Goal: Task Accomplishment & Management: Use online tool/utility

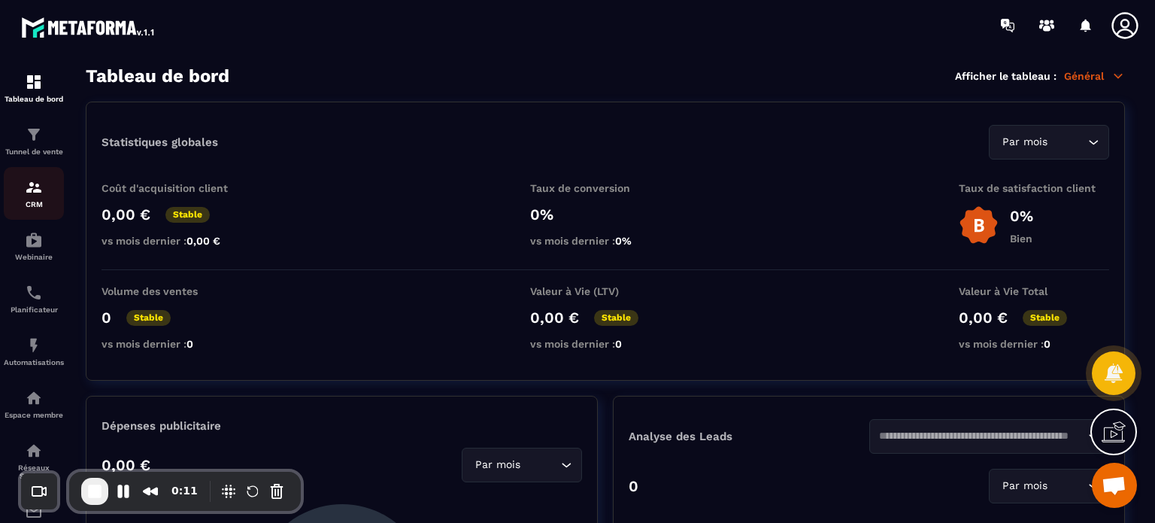
click at [37, 191] on img at bounding box center [34, 187] width 18 height 18
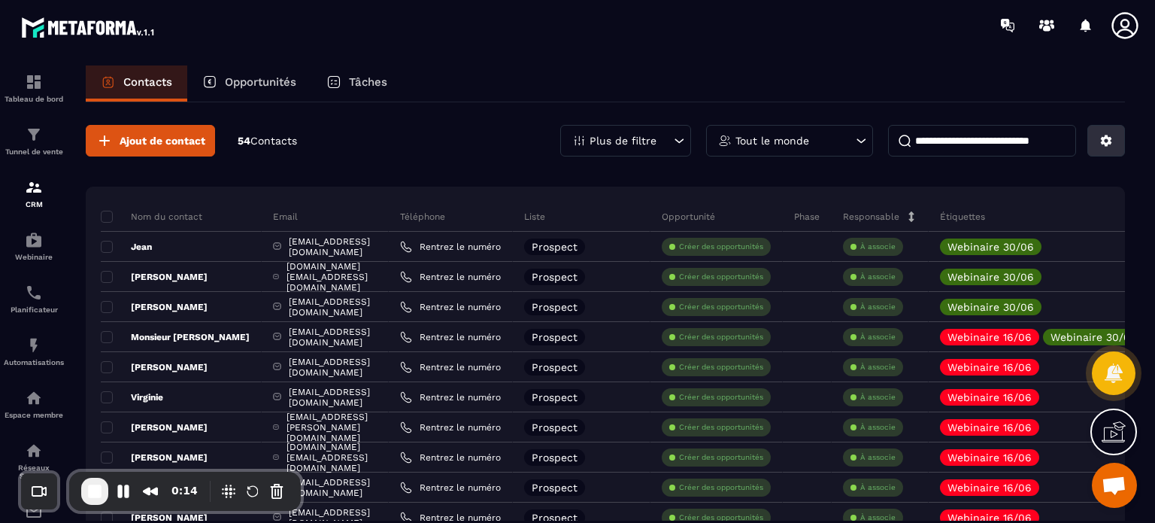
click at [1103, 140] on icon at bounding box center [1106, 140] width 11 height 11
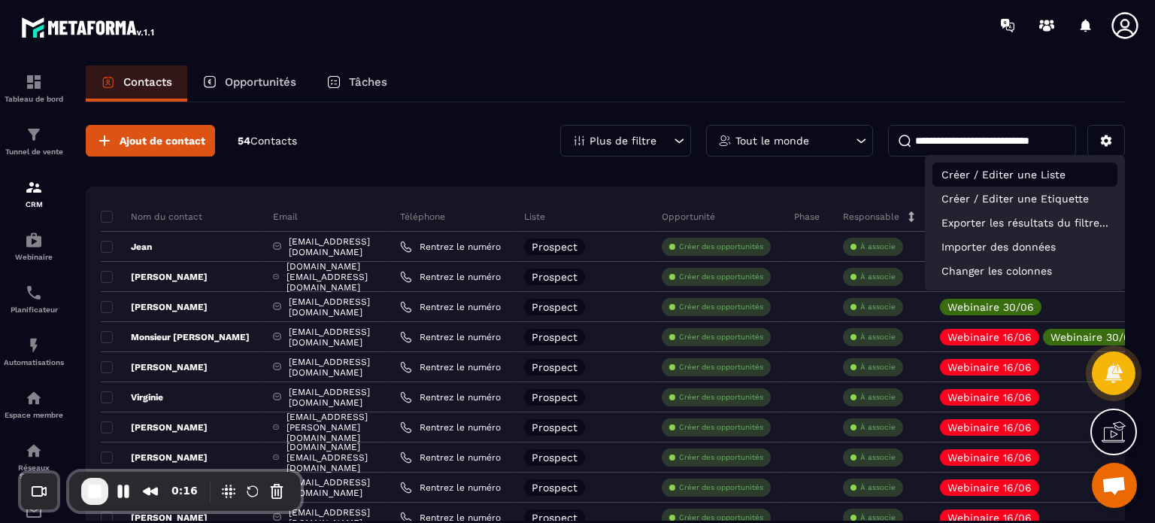
click at [997, 186] on p "Créer / Editer une Liste" at bounding box center [1025, 174] width 185 height 24
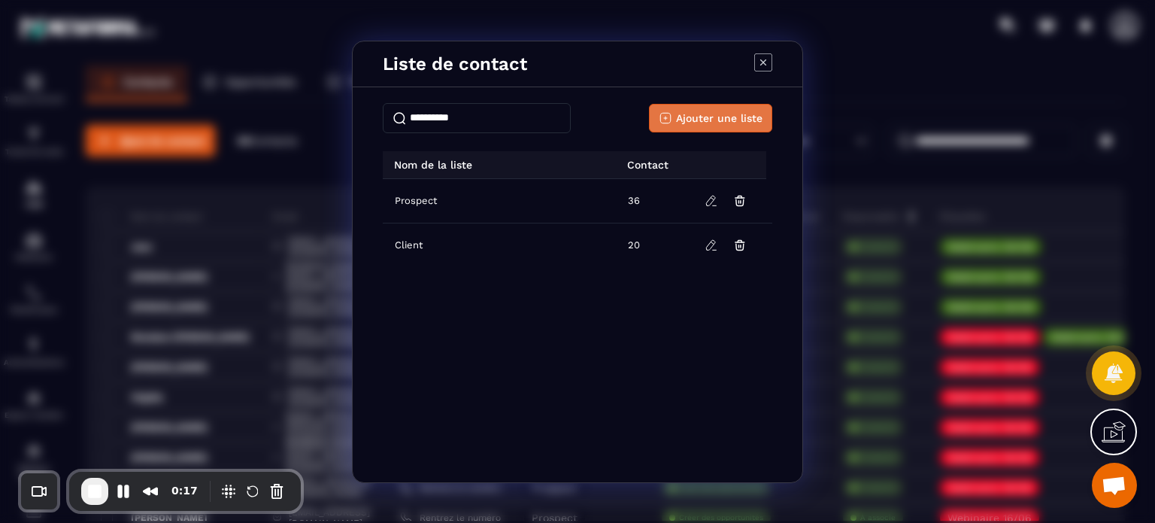
click at [690, 112] on span "Ajouter une liste" at bounding box center [719, 118] width 86 height 15
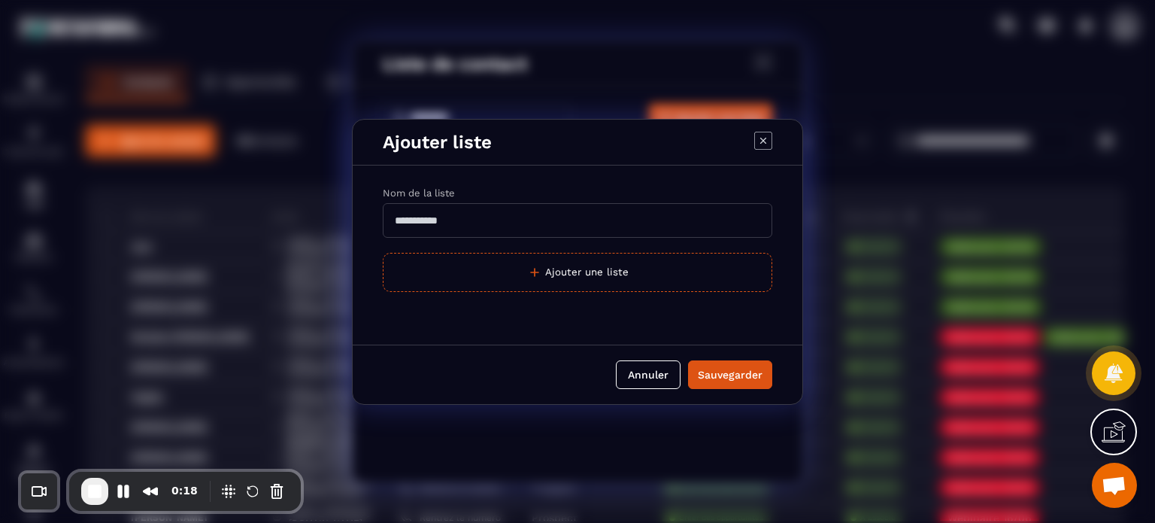
click at [469, 220] on input "Modal window" at bounding box center [578, 220] width 390 height 35
type input "****"
click at [736, 373] on div "Sauvegarder" at bounding box center [730, 374] width 65 height 15
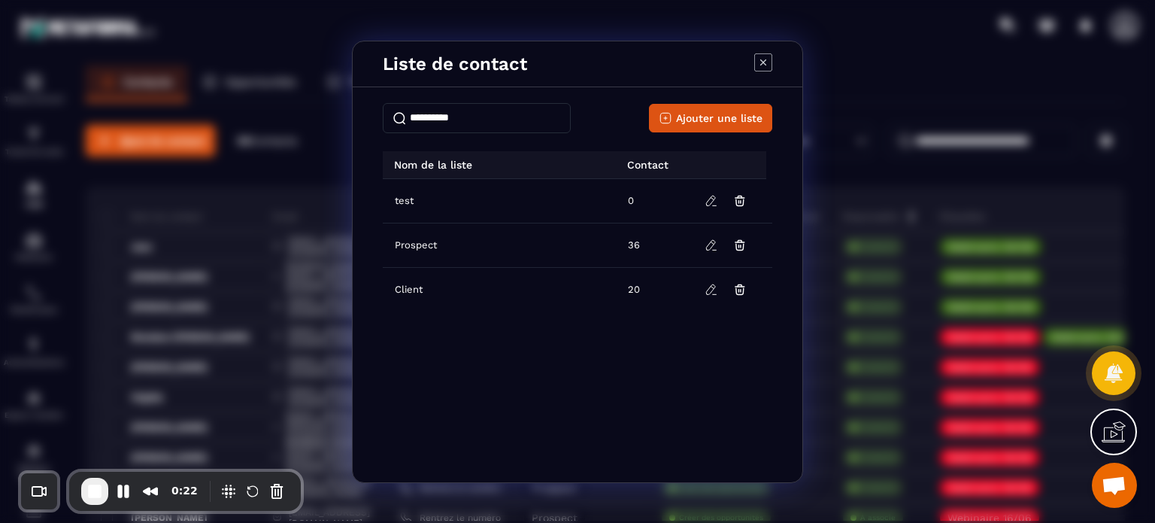
click at [249, 136] on div "Liste de contact Ajouter une liste Nom de la liste Contact test 0 Prospect 36 C…" at bounding box center [577, 261] width 1155 height 523
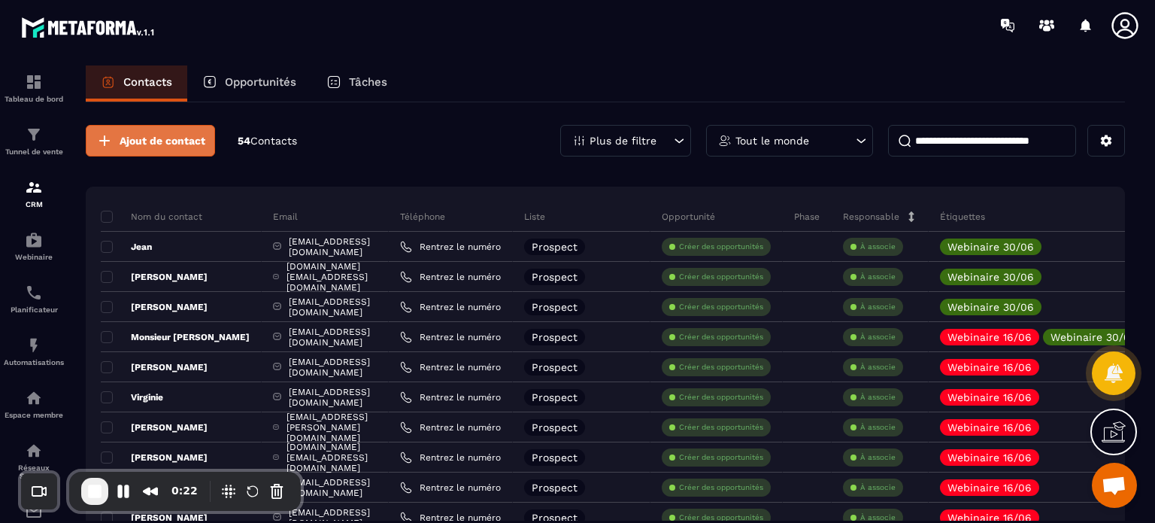
click at [174, 135] on span "Ajout de contact" at bounding box center [163, 140] width 86 height 15
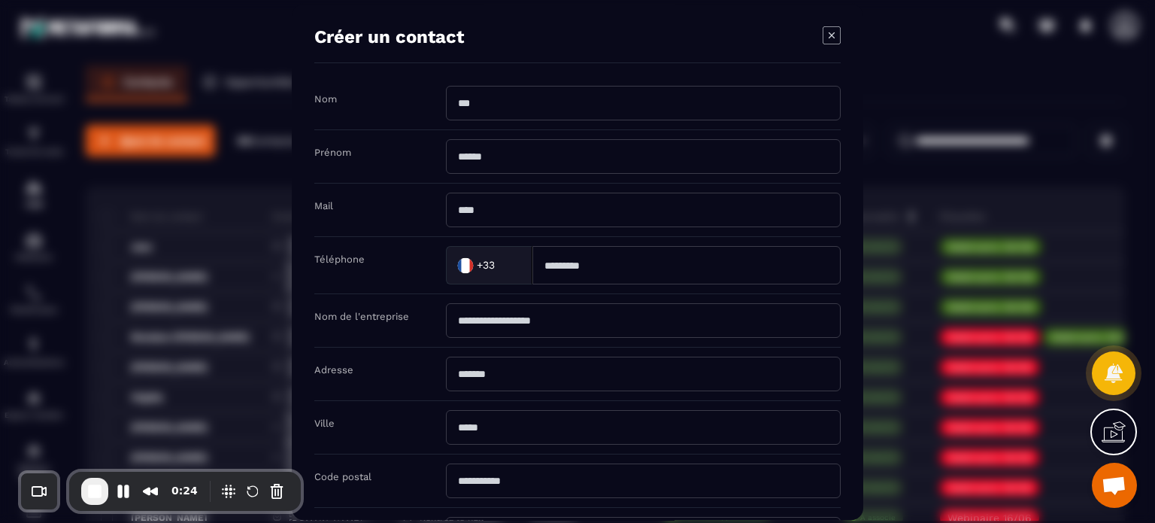
click at [501, 91] on input "Modal window" at bounding box center [643, 103] width 395 height 35
type input "****"
click at [478, 156] on input "Modal window" at bounding box center [643, 156] width 395 height 35
type input "****"
click at [463, 223] on input "Modal window" at bounding box center [643, 210] width 395 height 35
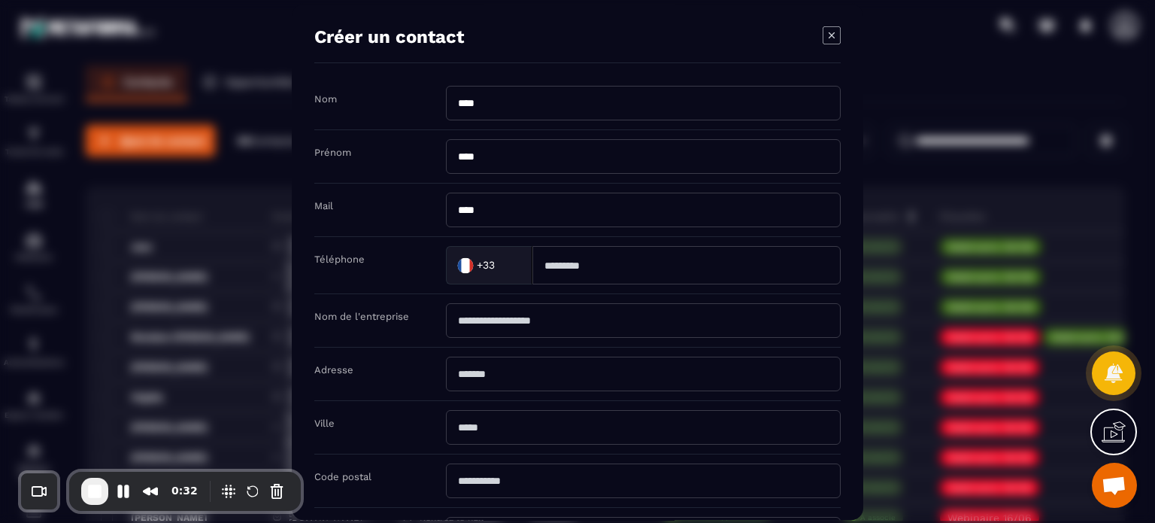
type input "**********"
click at [429, 335] on div "Nom de l'entreprise" at bounding box center [577, 320] width 526 height 53
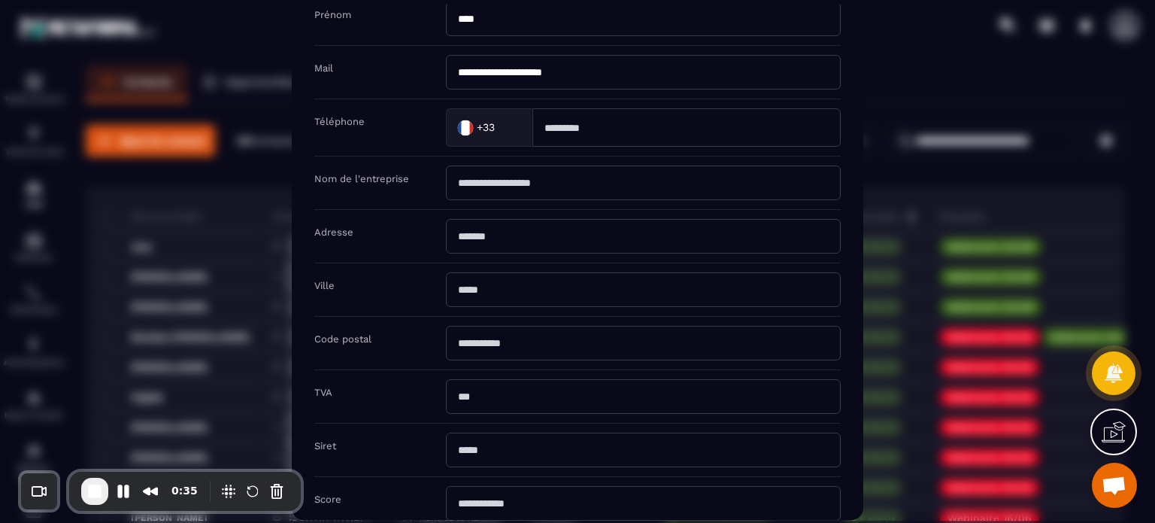
scroll to position [239, 0]
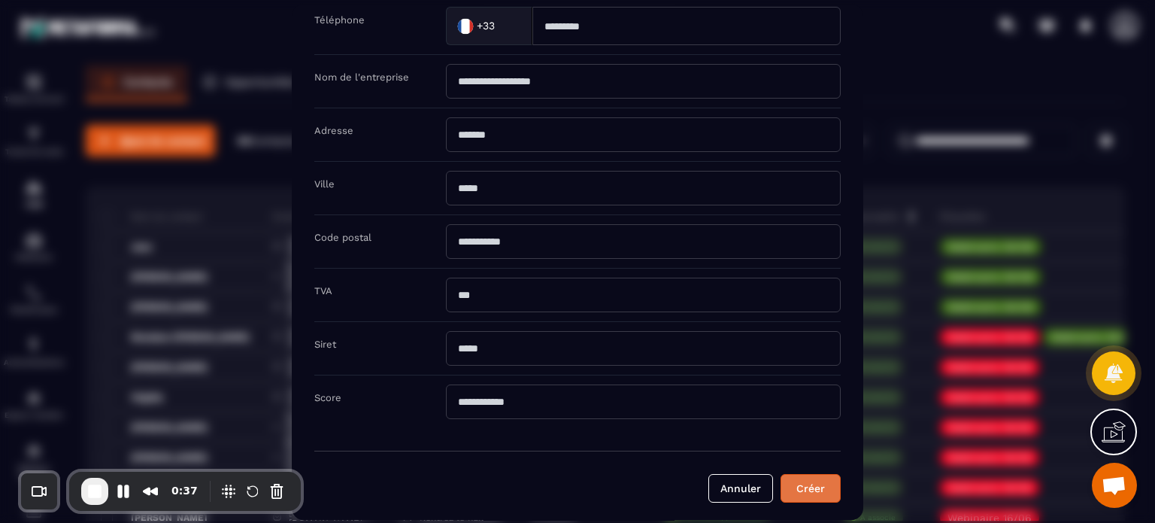
click at [824, 481] on button "Créer" at bounding box center [811, 488] width 60 height 29
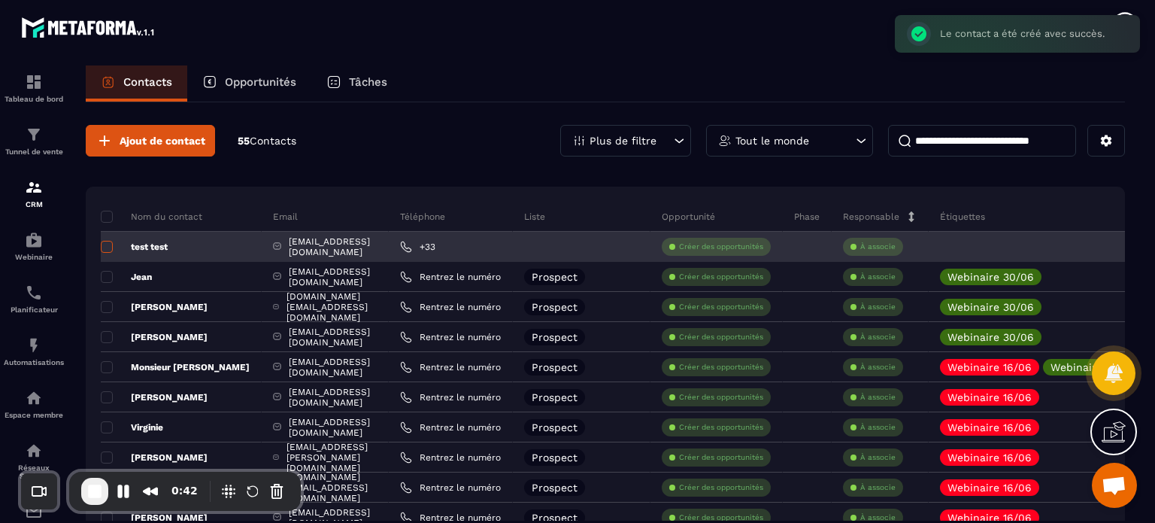
click at [108, 242] on span at bounding box center [107, 247] width 12 height 12
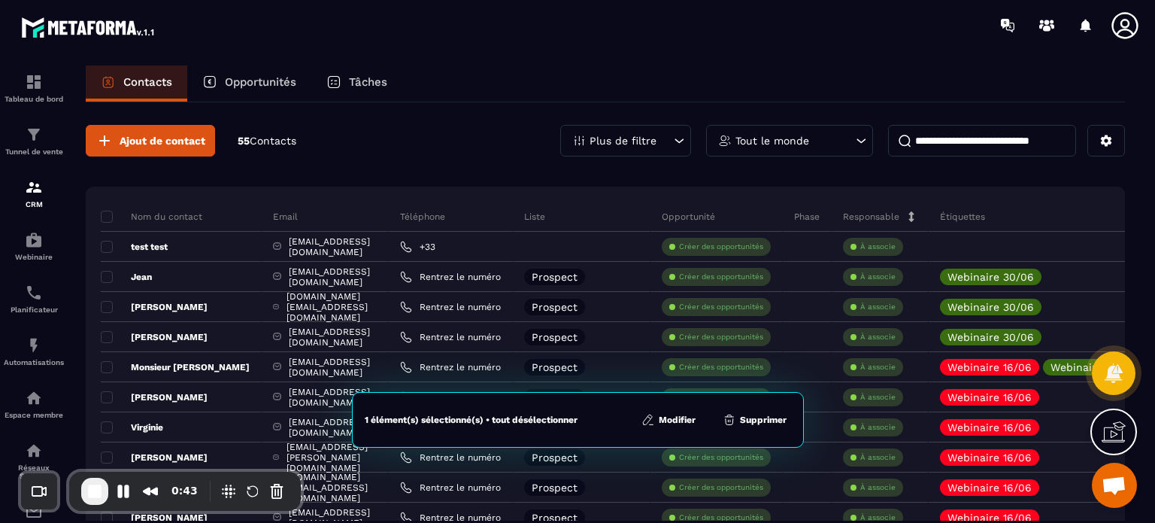
click at [650, 417] on icon at bounding box center [649, 418] width 3 height 2
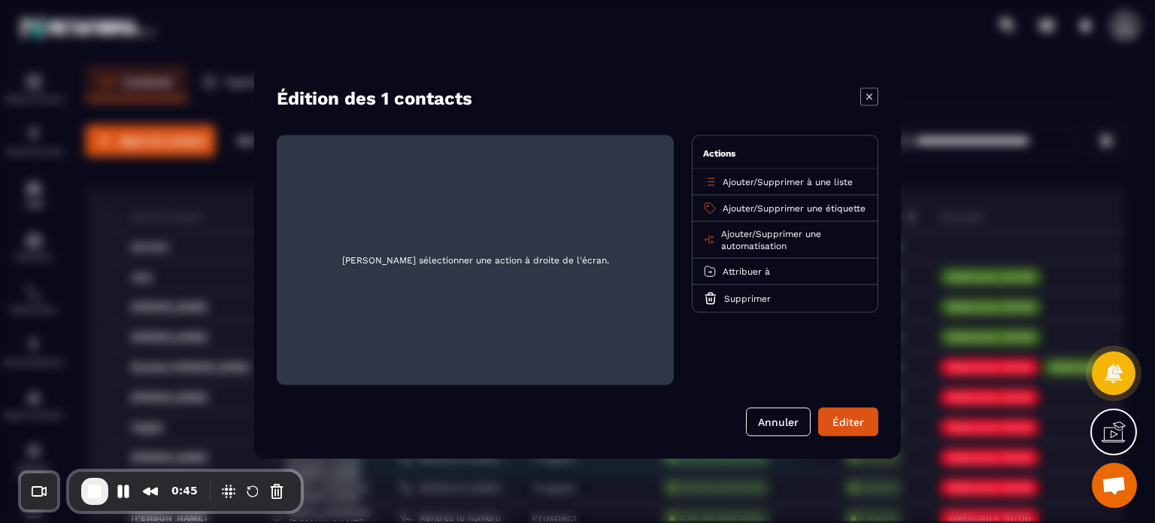
click at [729, 181] on span "Ajouter" at bounding box center [738, 181] width 31 height 11
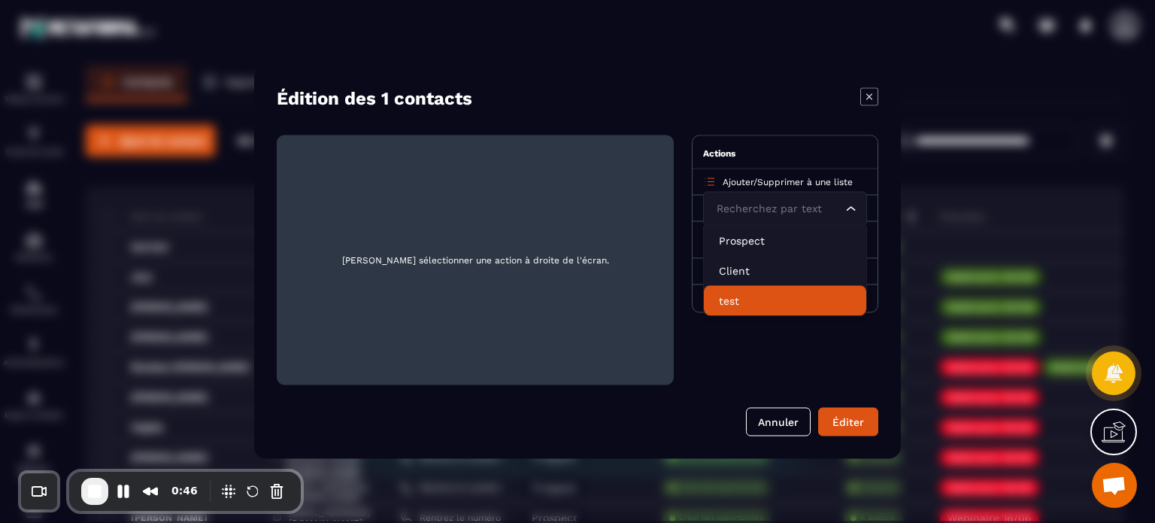
click at [727, 303] on p "test" at bounding box center [785, 300] width 132 height 15
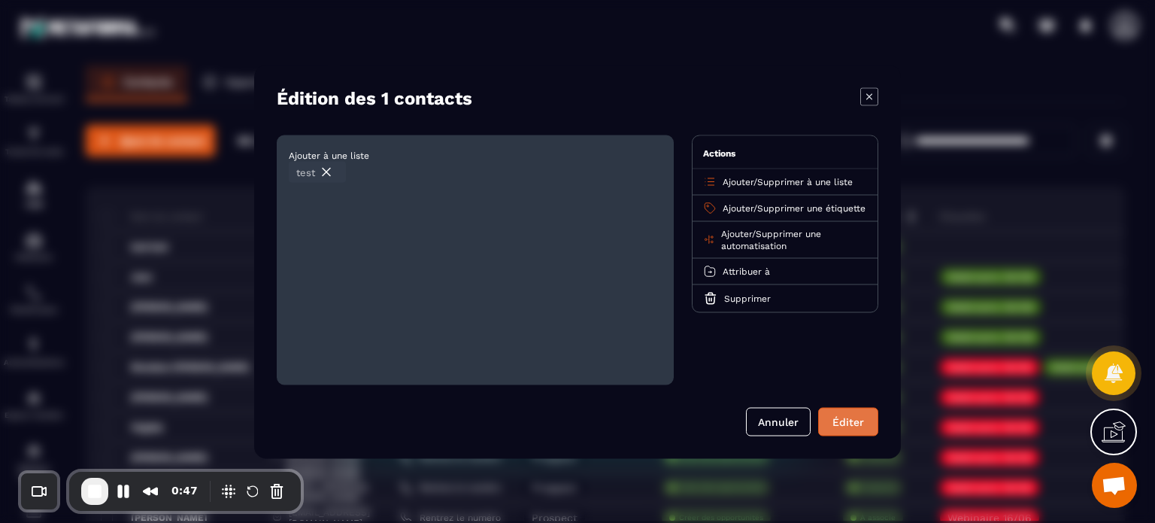
click at [839, 428] on div "Éditer" at bounding box center [848, 421] width 41 height 15
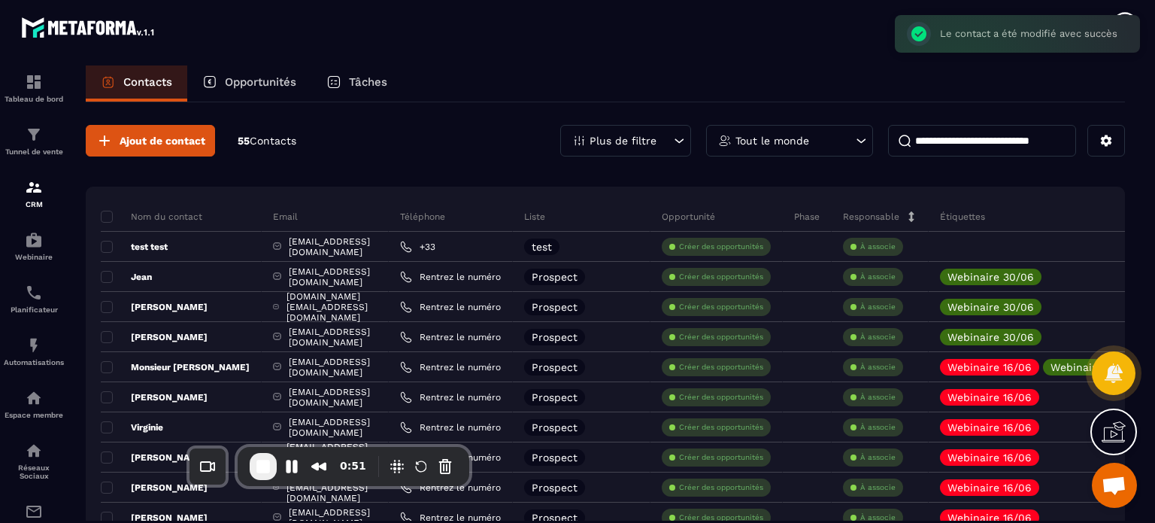
drag, startPoint x: 149, startPoint y: 478, endPoint x: 317, endPoint y: 453, distance: 170.3
click at [317, 453] on div "0:51" at bounding box center [311, 466] width 123 height 27
click at [35, 515] on img at bounding box center [34, 511] width 18 height 18
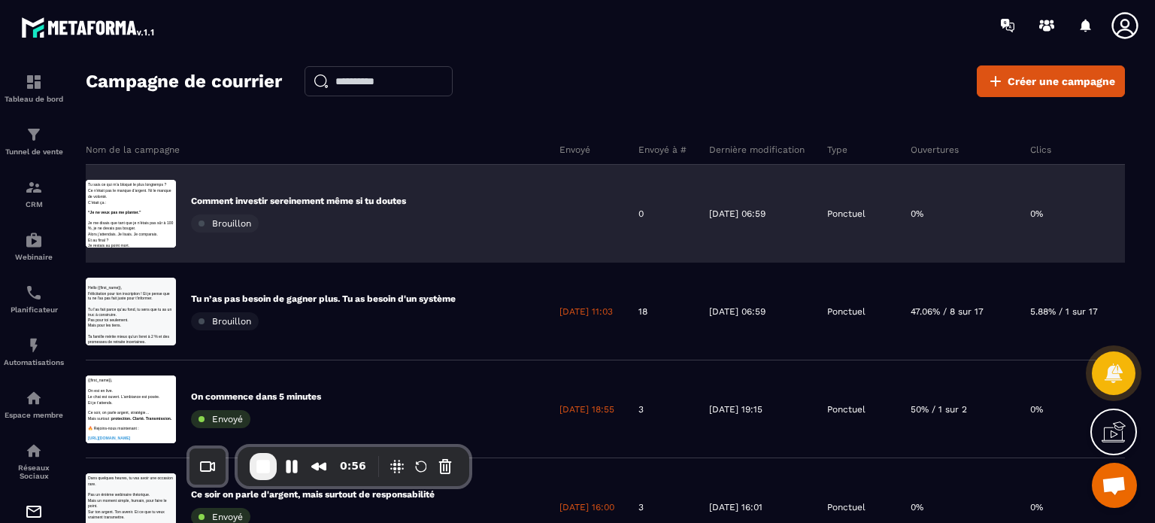
click at [341, 207] on div "Comment investir sereinement même si tu doutes [PERSON_NAME]" at bounding box center [298, 214] width 215 height 38
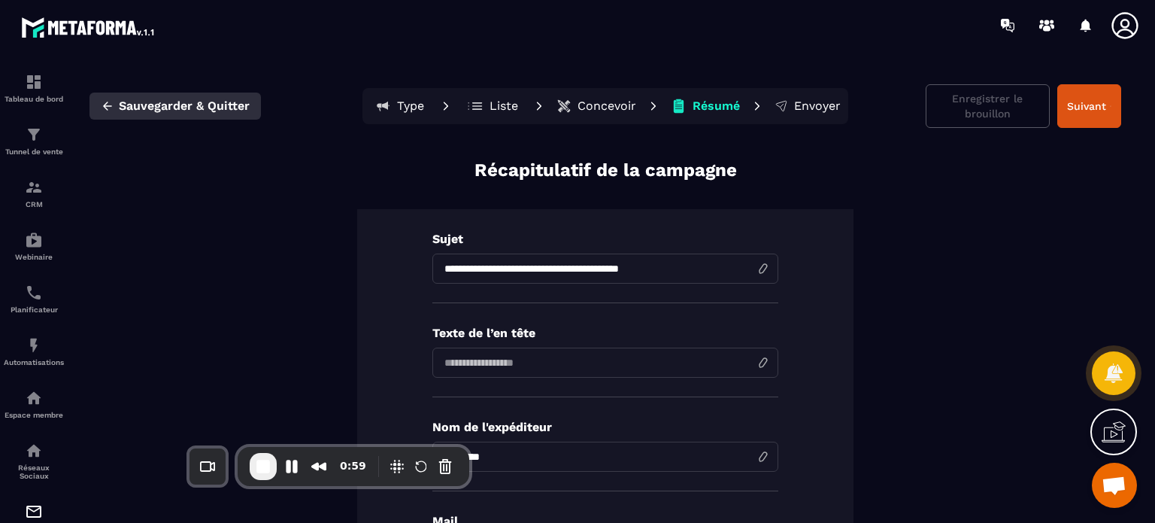
click at [121, 105] on span "Sauvegarder & Quitter" at bounding box center [184, 106] width 131 height 15
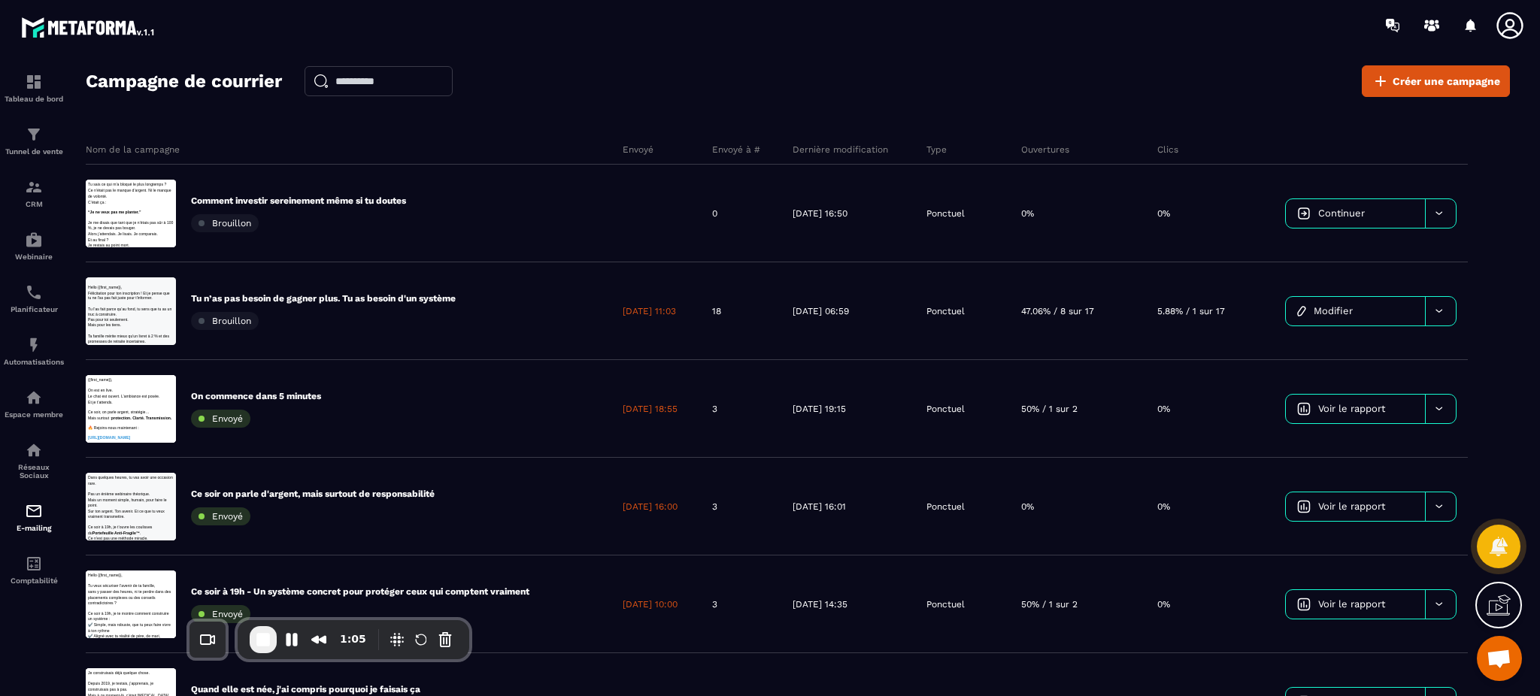
drag, startPoint x: 1048, startPoint y: 14, endPoint x: 840, endPoint y: 109, distance: 228.9
click at [840, 109] on div "Campagne de courrier Créer une campagne Nom de la campagne Envoyé Envoyé à # De…" at bounding box center [798, 387] width 1425 height 644
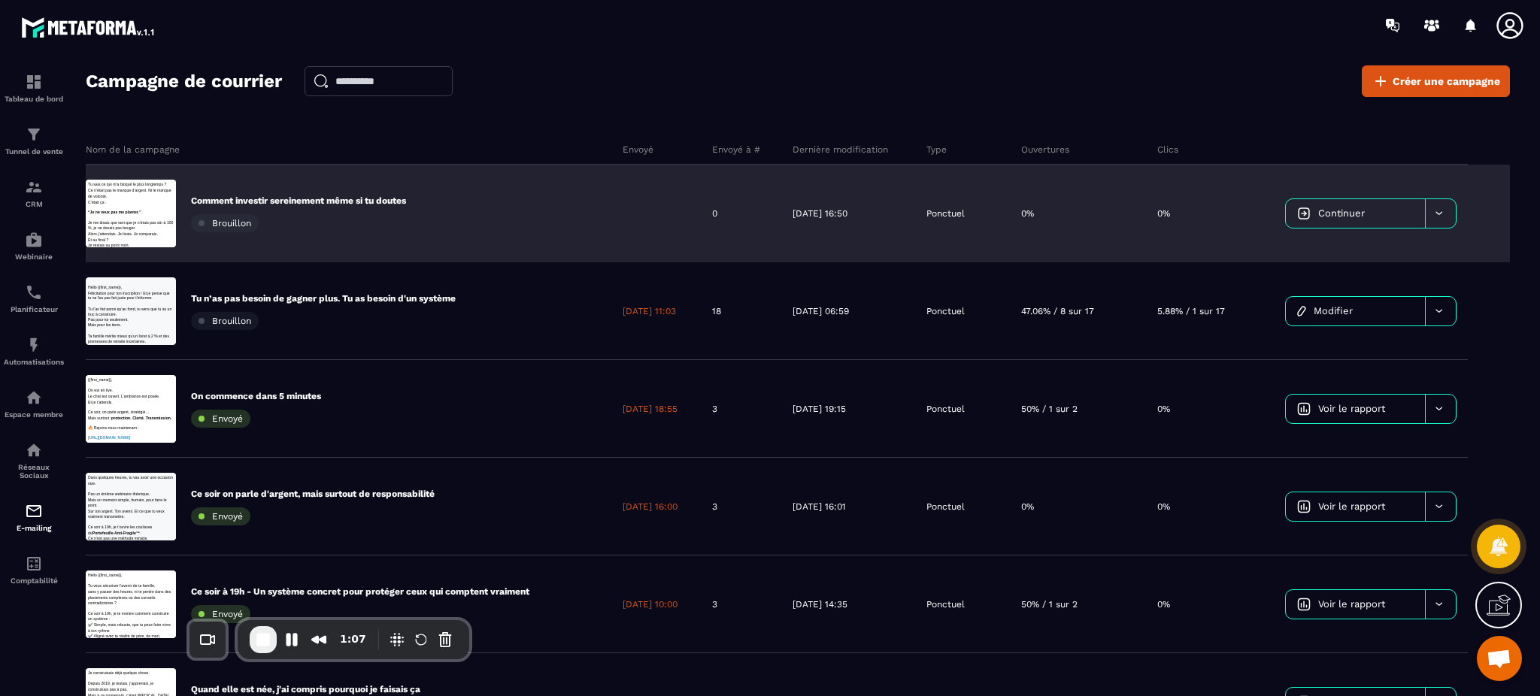
click at [1155, 211] on div at bounding box center [1440, 213] width 31 height 29
click at [1155, 210] on img at bounding box center [1304, 214] width 14 height 14
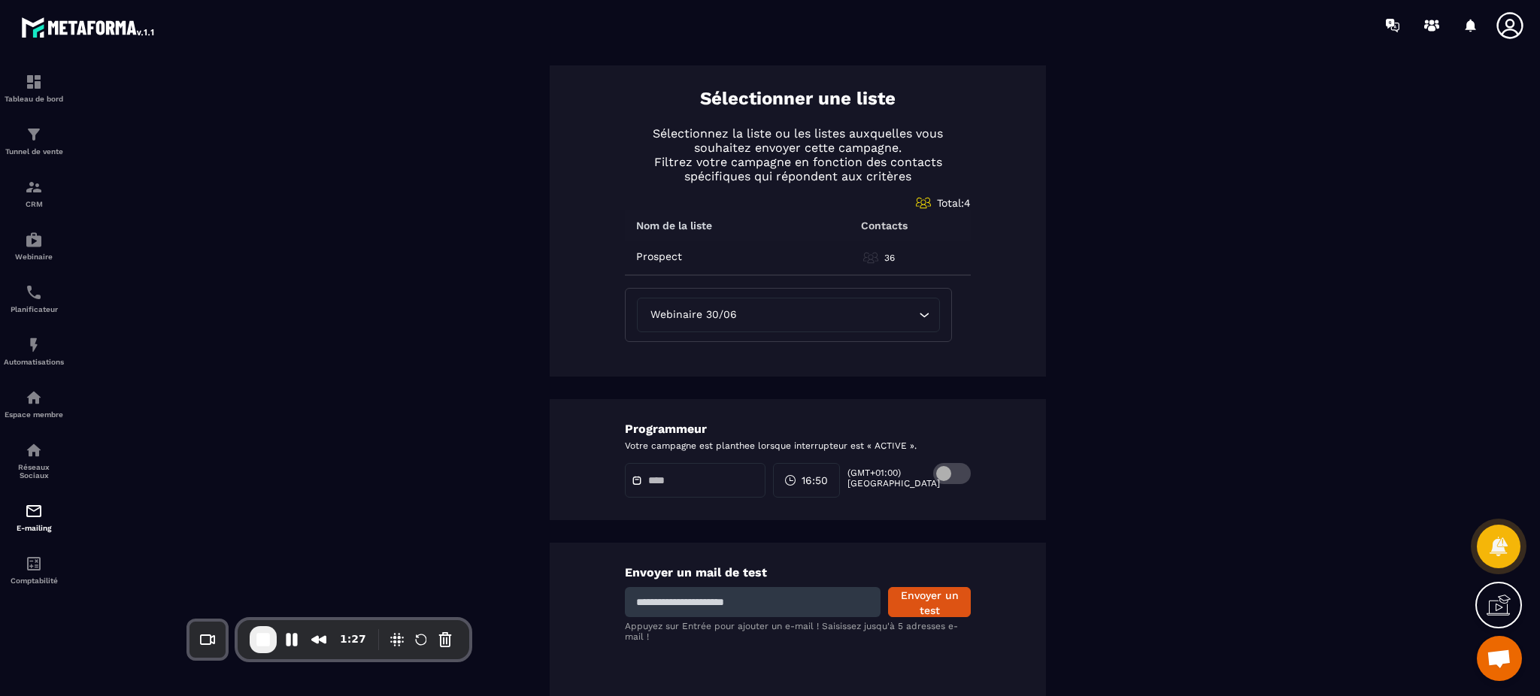
scroll to position [654, 0]
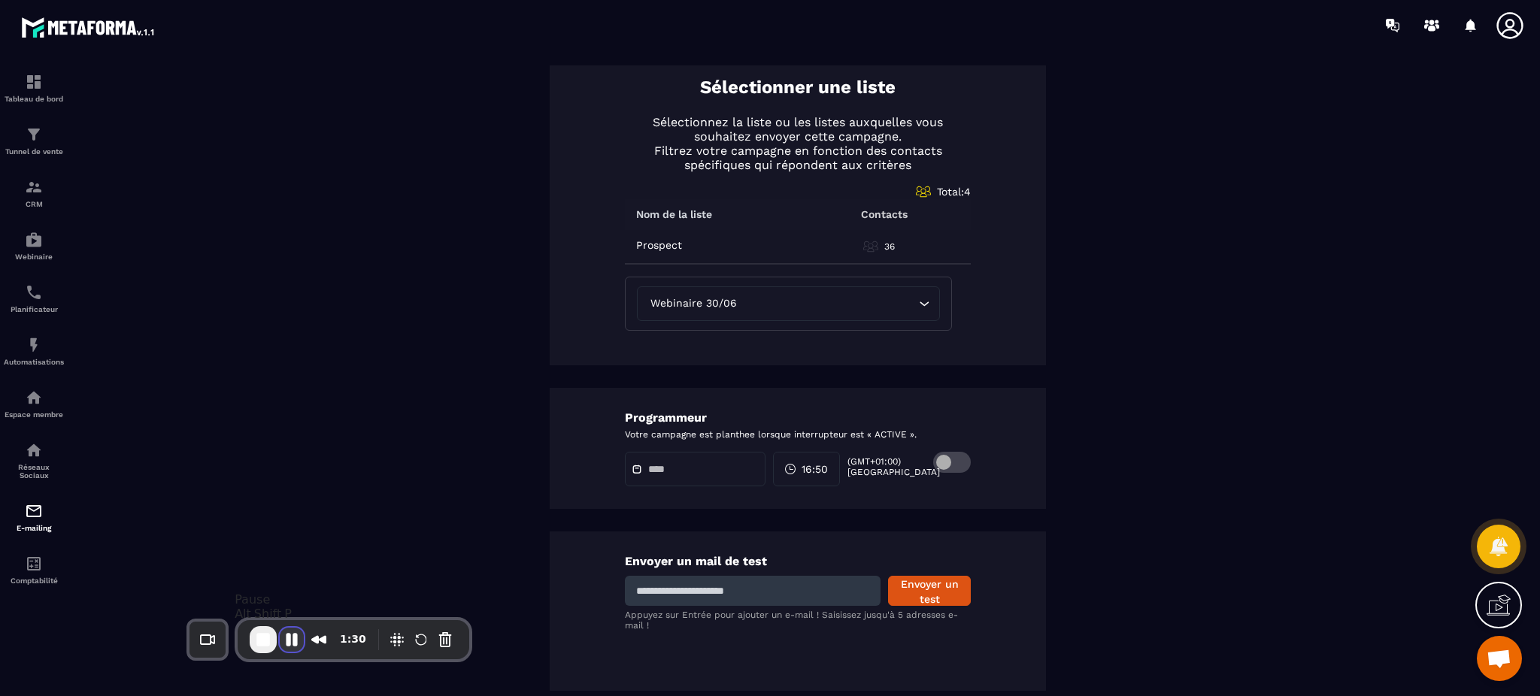
click at [296, 522] on button "Pause Recording" at bounding box center [292, 640] width 24 height 24
click at [863, 247] on icon at bounding box center [870, 246] width 15 height 15
click at [851, 152] on p "Filtrez votre campagne en fonction des contacts spécifiques qui répondent aux c…" at bounding box center [798, 158] width 346 height 29
click at [869, 241] on icon at bounding box center [870, 246] width 15 height 15
click at [293, 522] on span "Play Recording" at bounding box center [292, 642] width 18 height 18
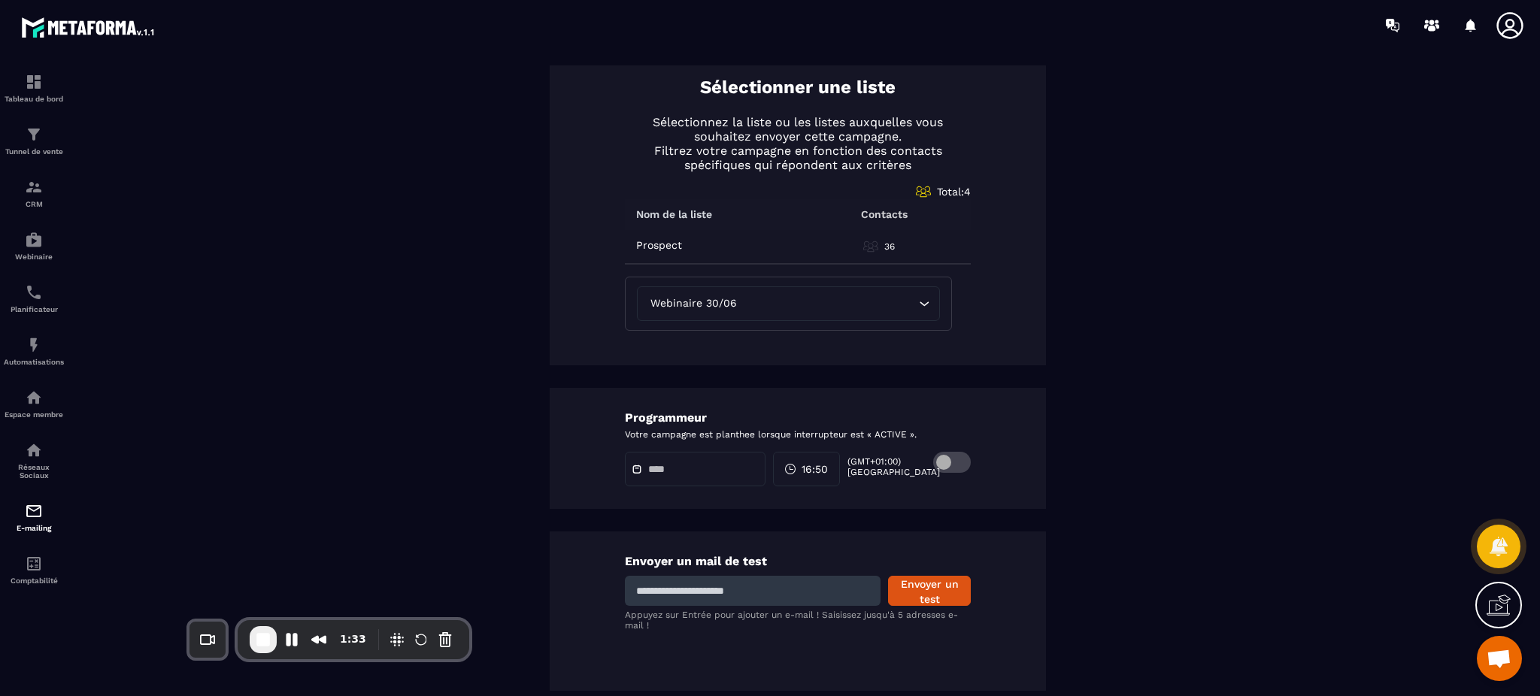
click at [724, 311] on div "Webinaire 30/06" at bounding box center [781, 304] width 272 height 17
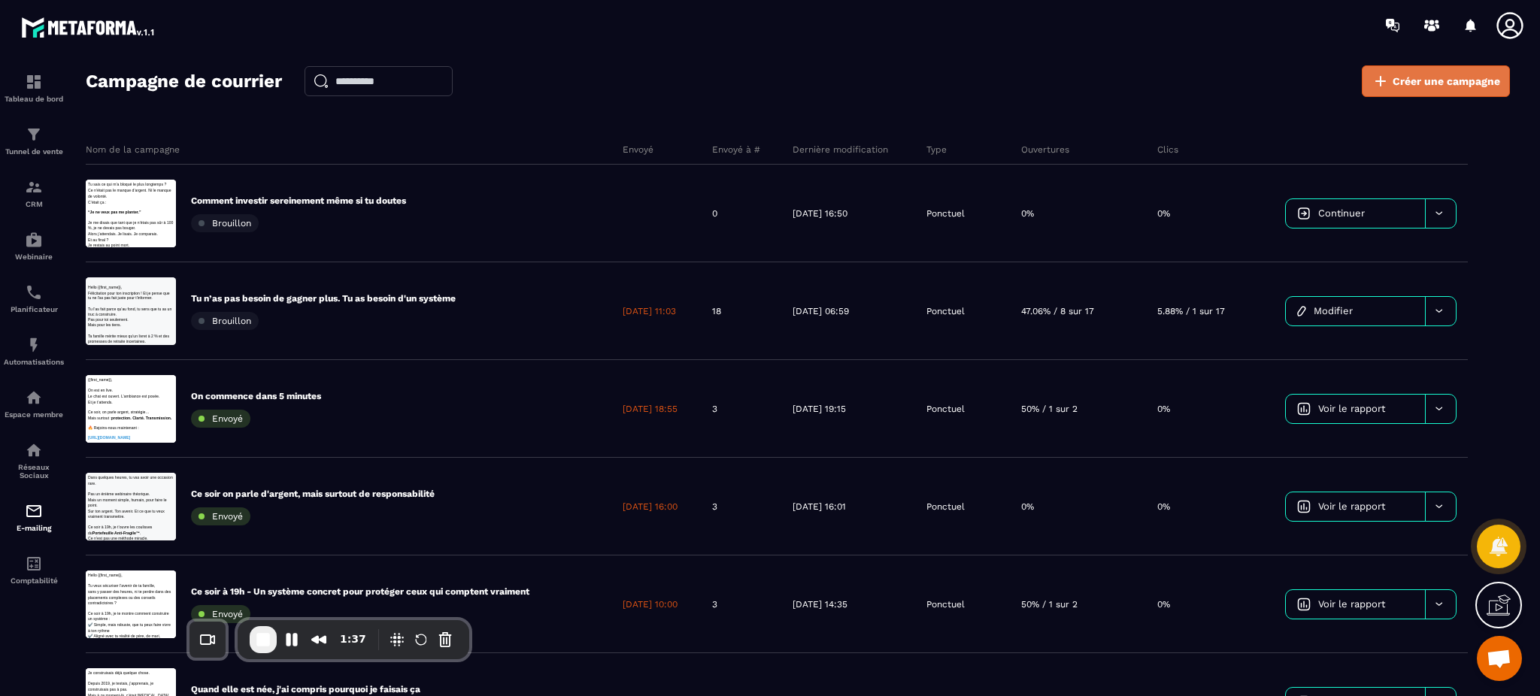
click at [1155, 75] on span "Créer une campagne" at bounding box center [1447, 81] width 108 height 15
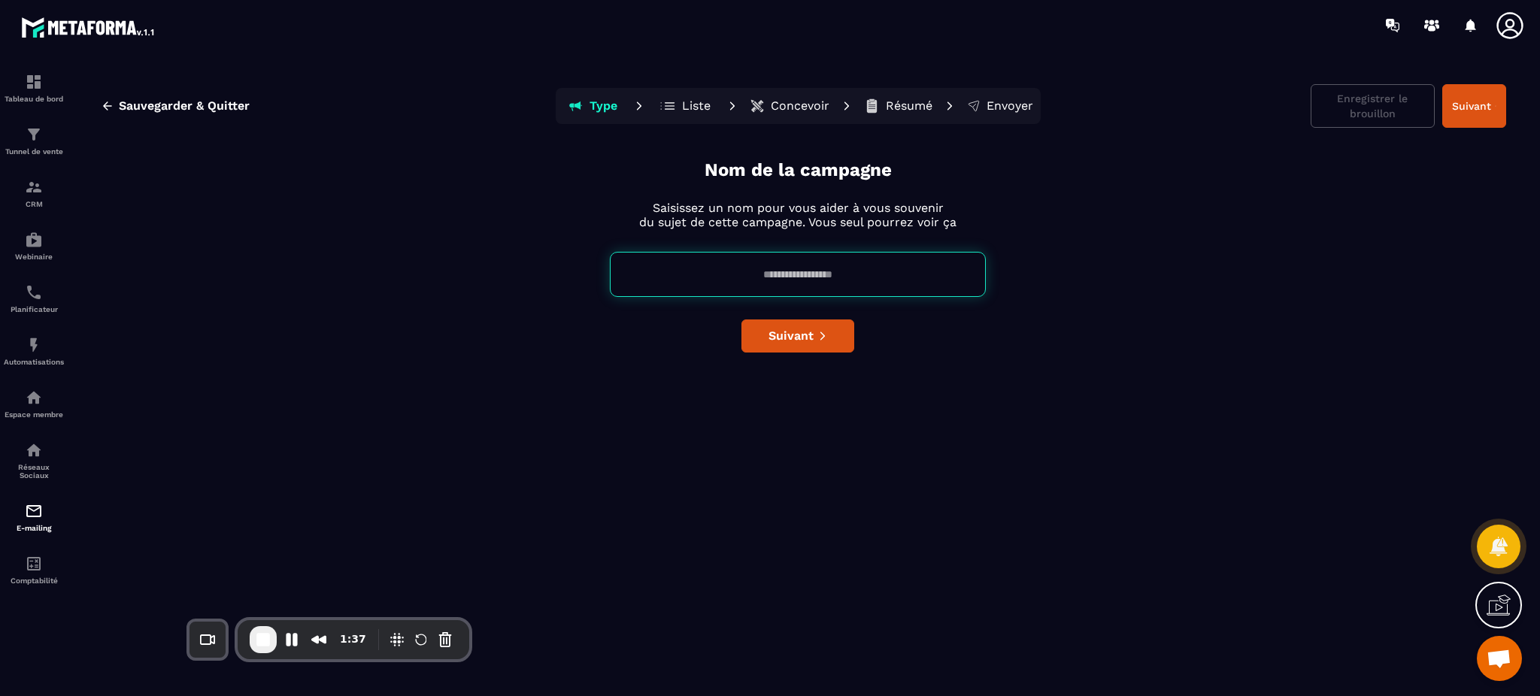
click at [778, 266] on input at bounding box center [798, 274] width 376 height 45
type input "**********"
click at [856, 428] on div "**********" at bounding box center [798, 424] width 1417 height 533
click at [807, 345] on button "Suivant" at bounding box center [798, 336] width 113 height 33
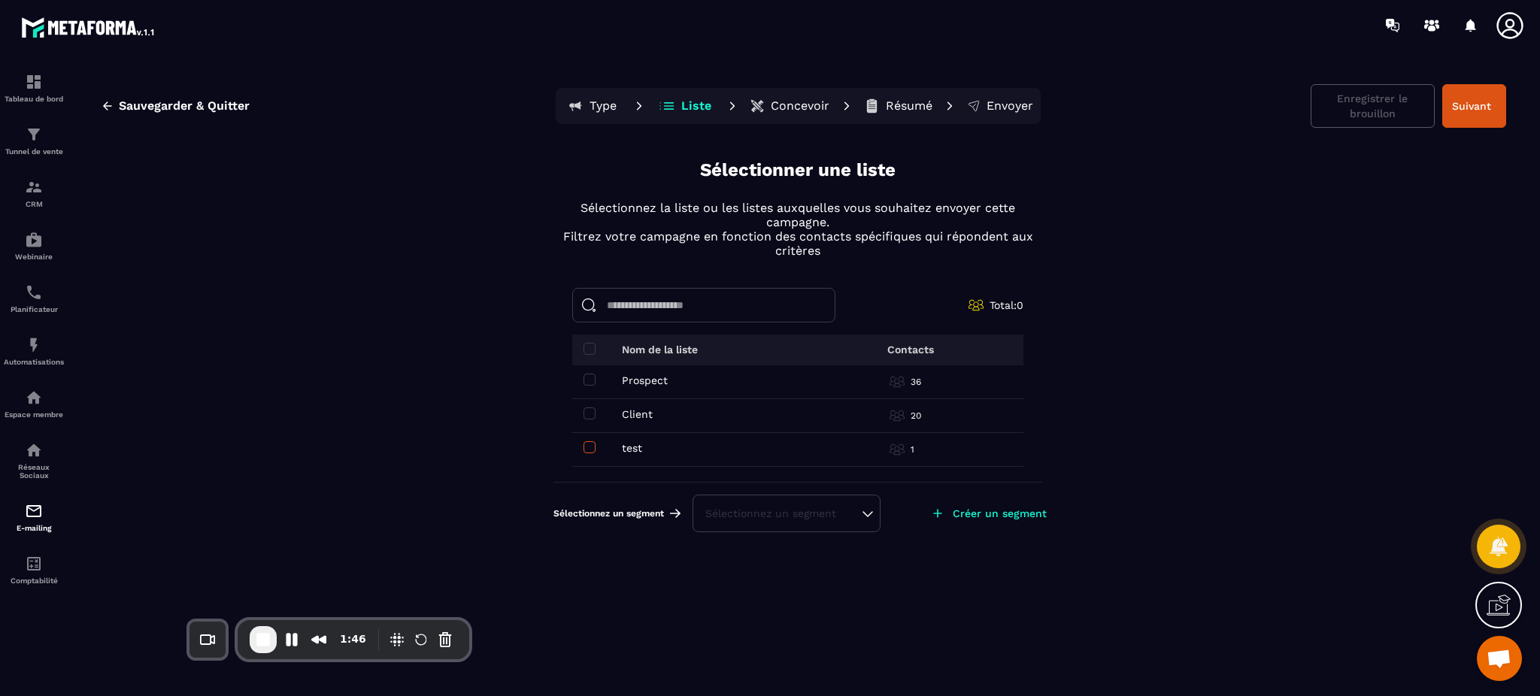
click at [584, 448] on span at bounding box center [590, 448] width 12 height 12
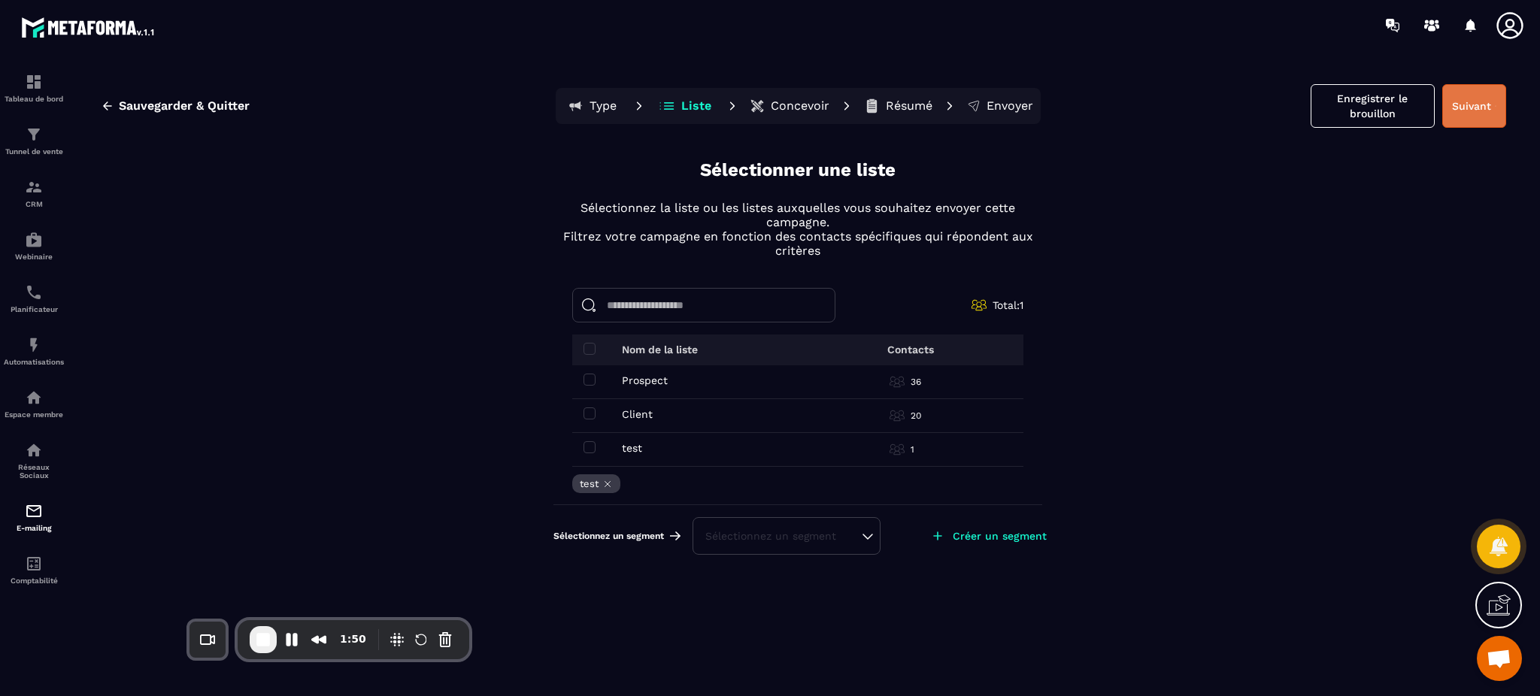
click at [1155, 107] on button "Suivant" at bounding box center [1475, 106] width 64 height 44
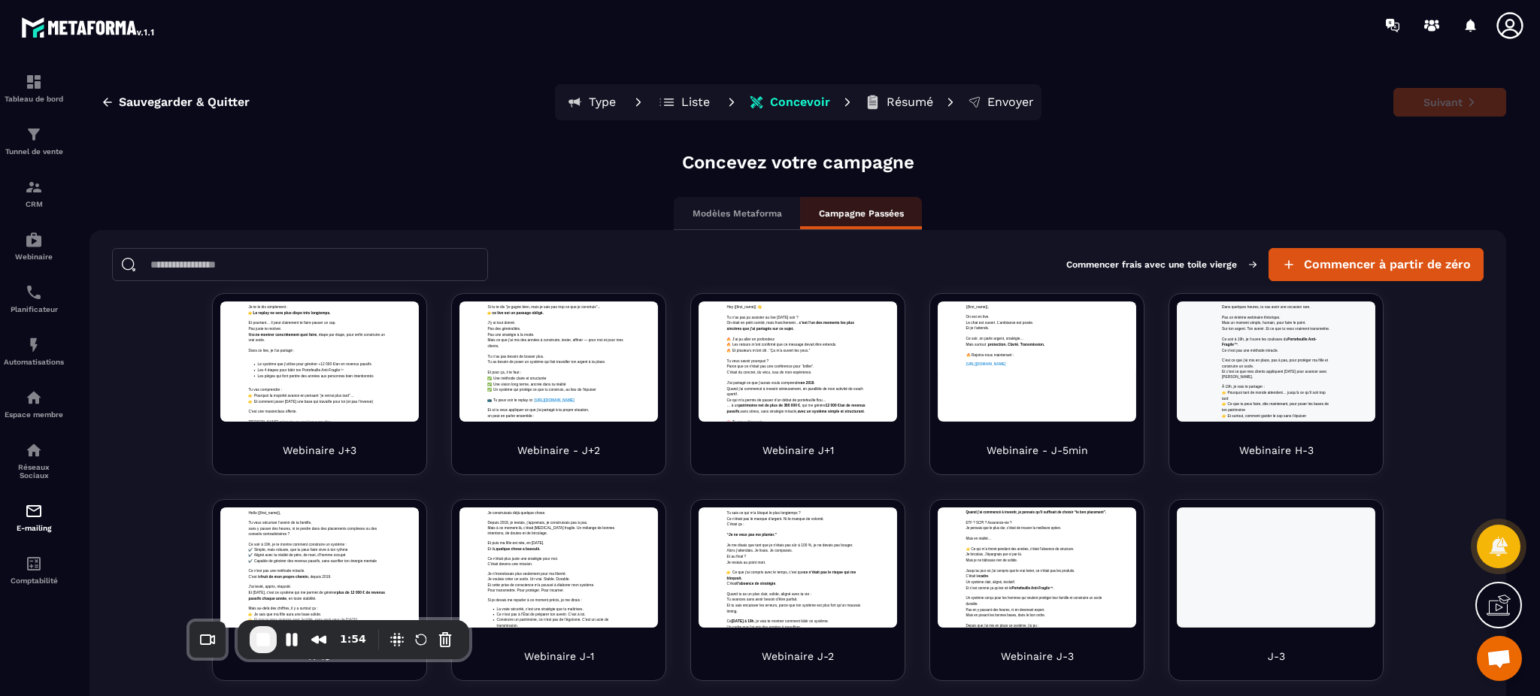
scroll to position [57, 0]
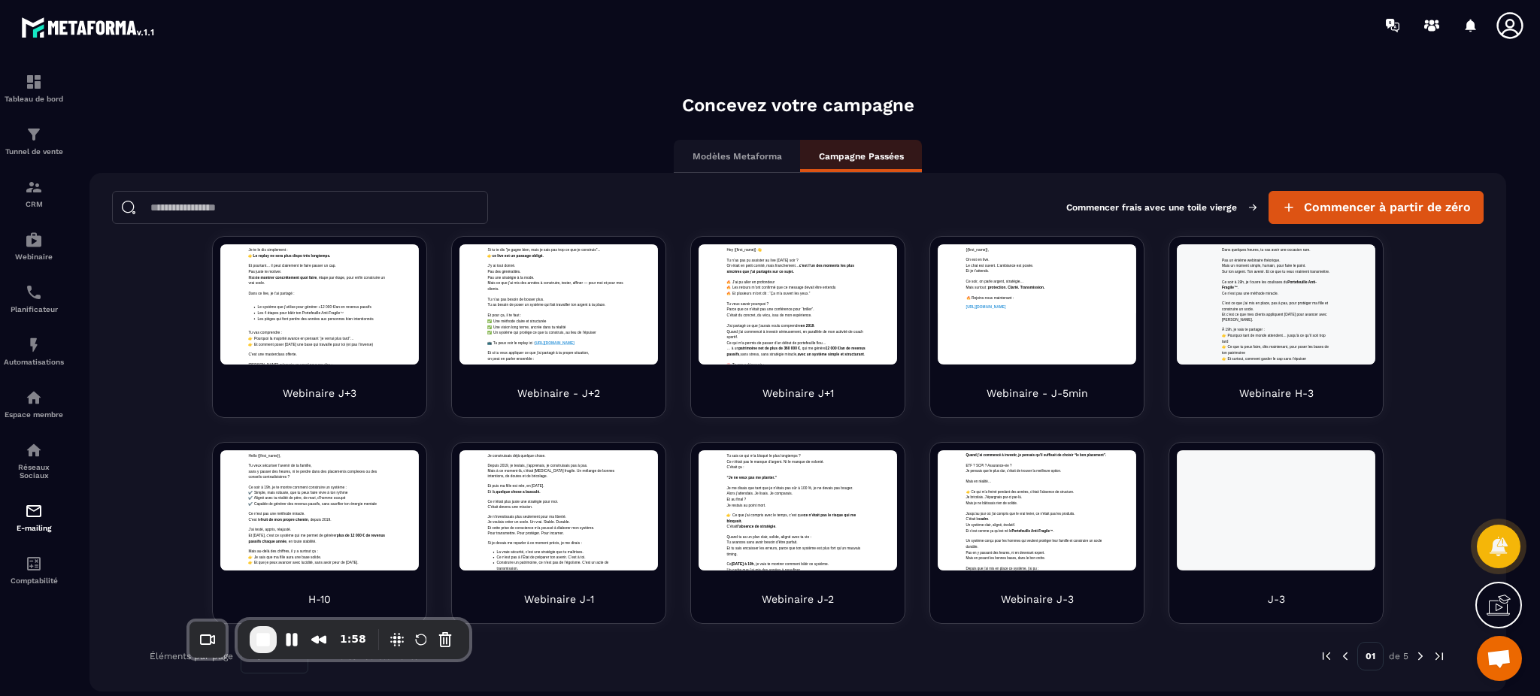
click at [1155, 522] on img at bounding box center [1421, 657] width 14 height 14
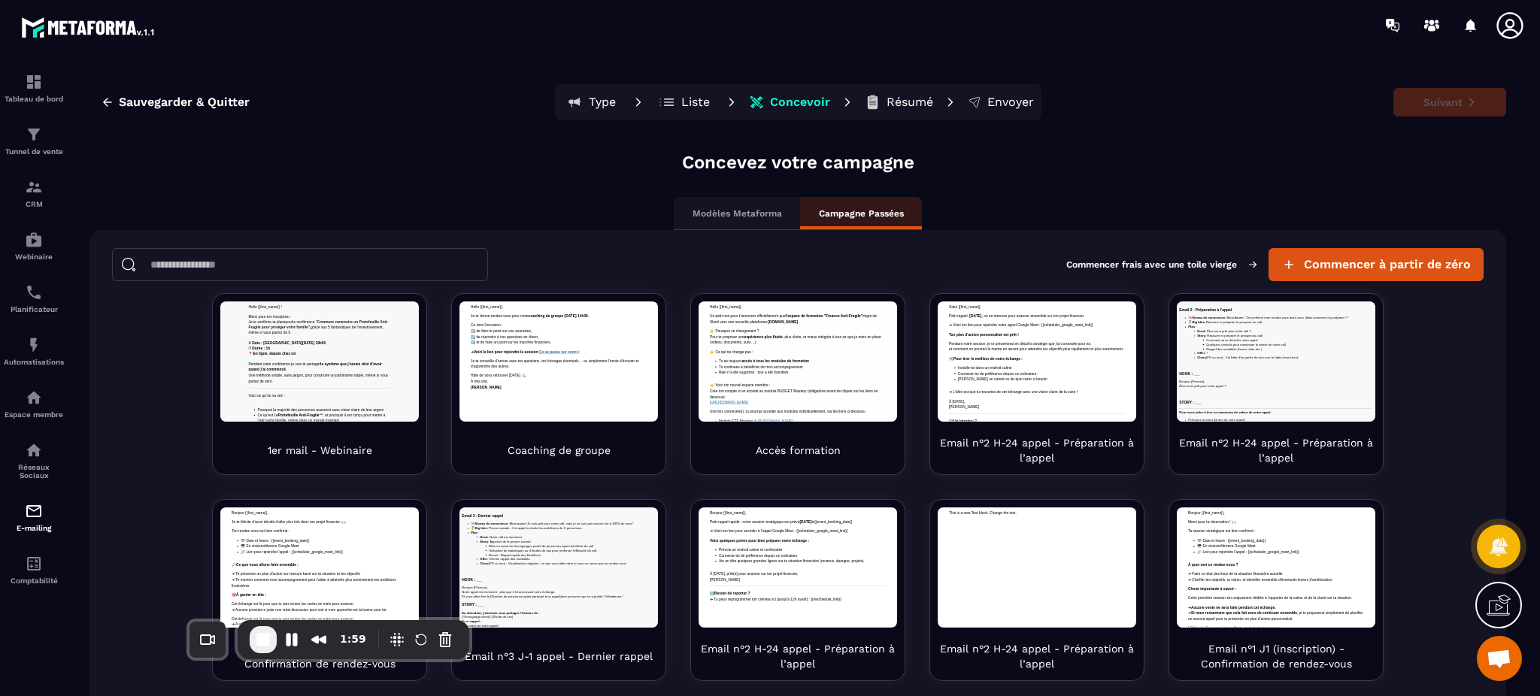
scroll to position [0, 0]
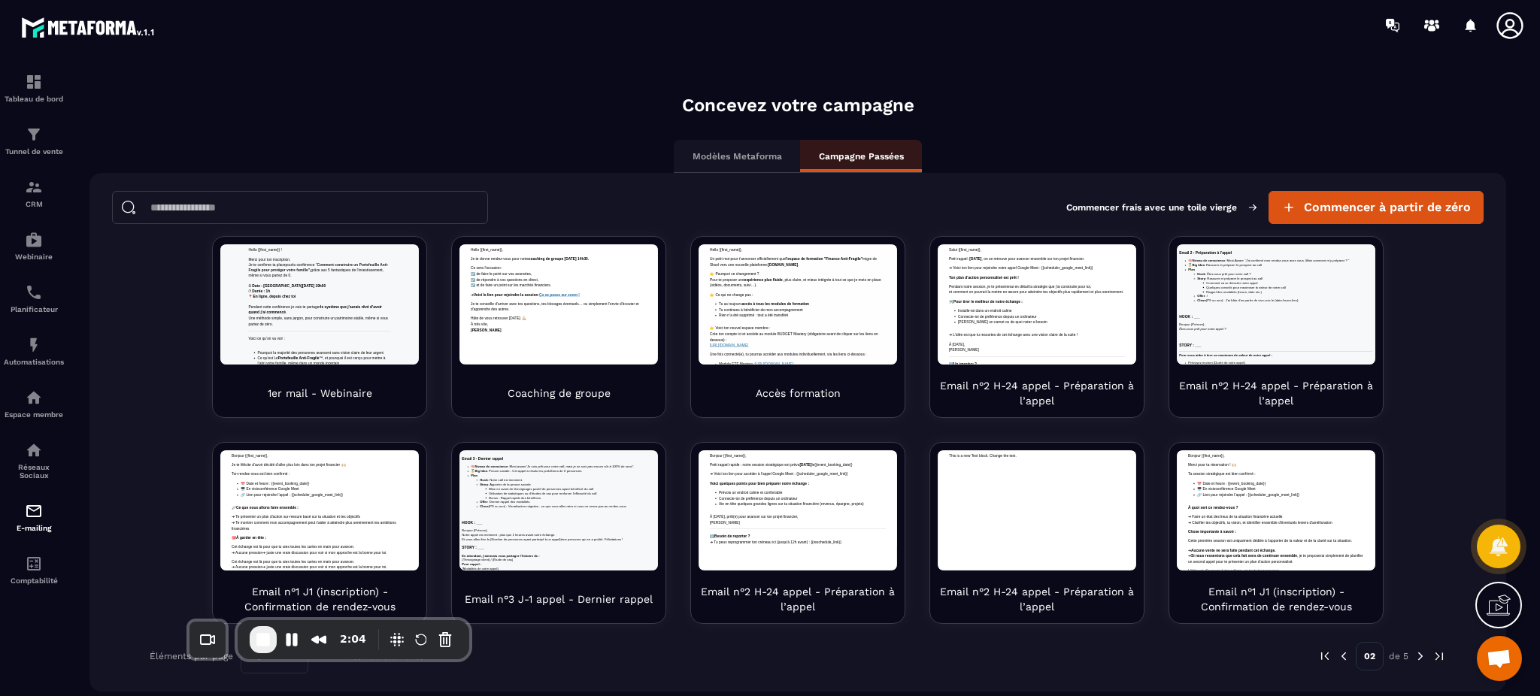
click at [1155, 522] on img at bounding box center [1421, 657] width 14 height 14
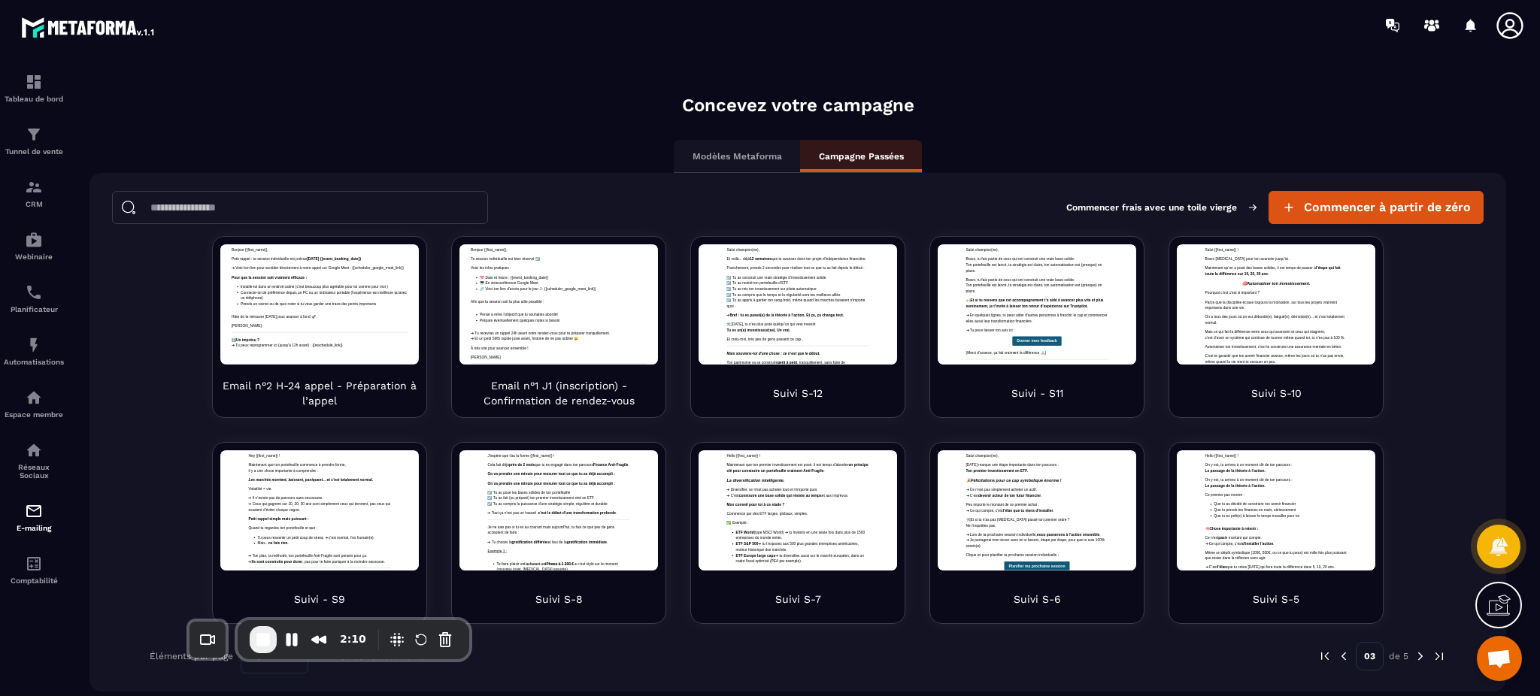
click at [1155, 522] on img at bounding box center [1421, 657] width 14 height 14
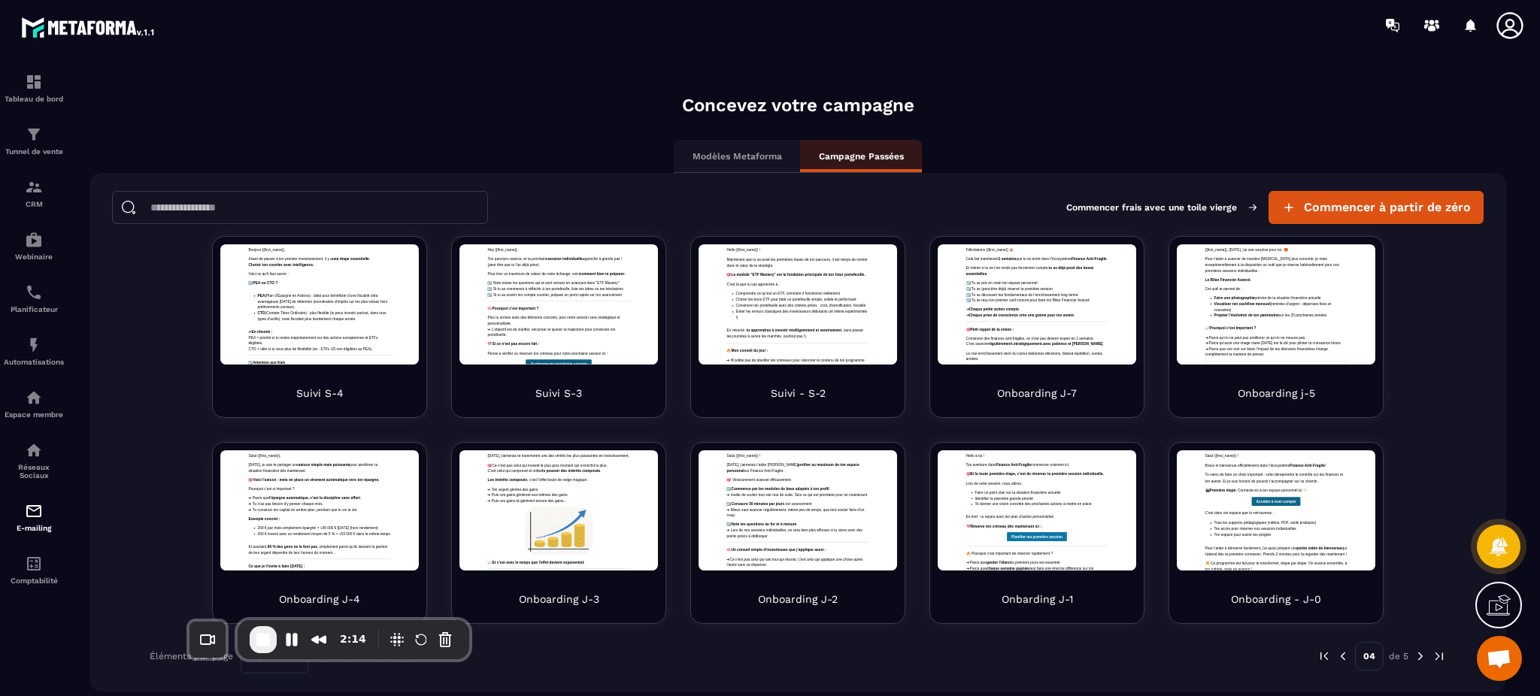
click at [1155, 522] on img at bounding box center [1421, 657] width 14 height 14
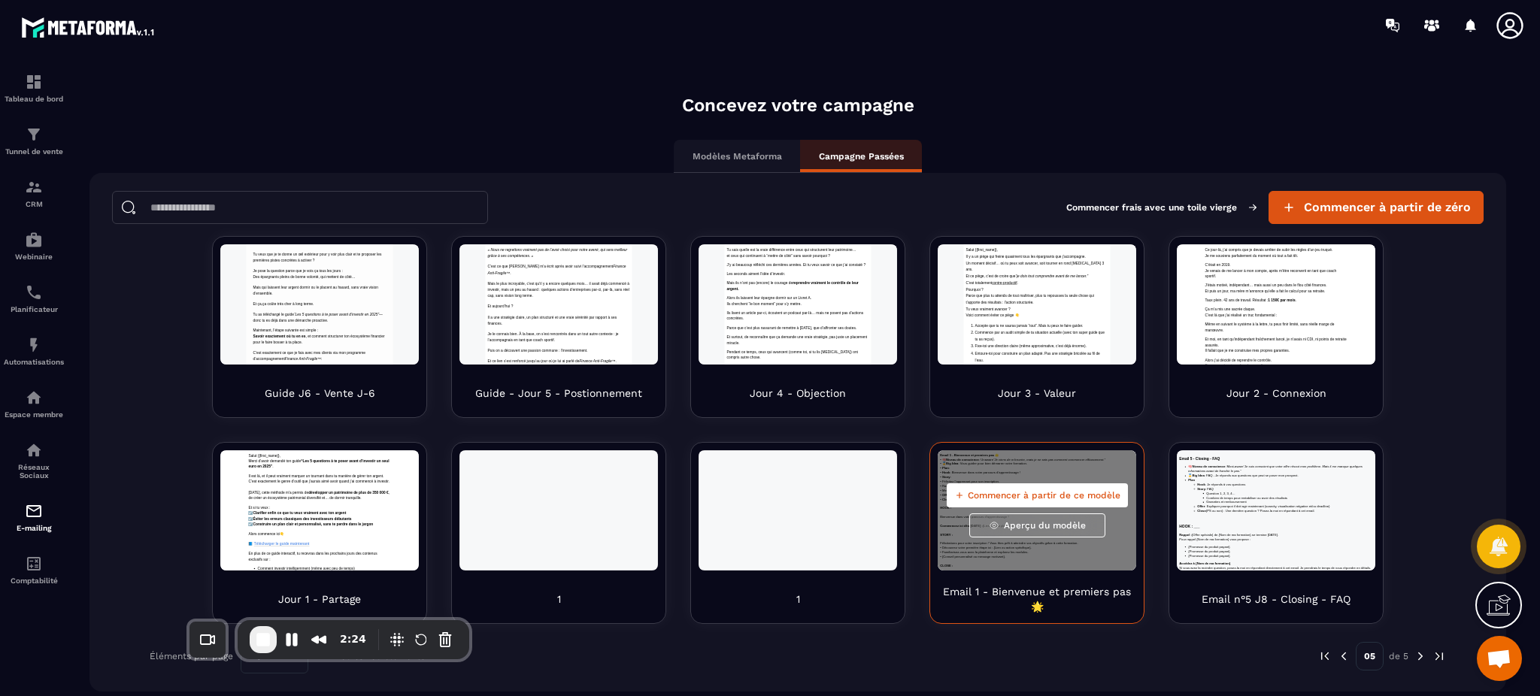
click at [1000, 501] on button "Commencer à partir de ce modèle" at bounding box center [1037, 496] width 181 height 24
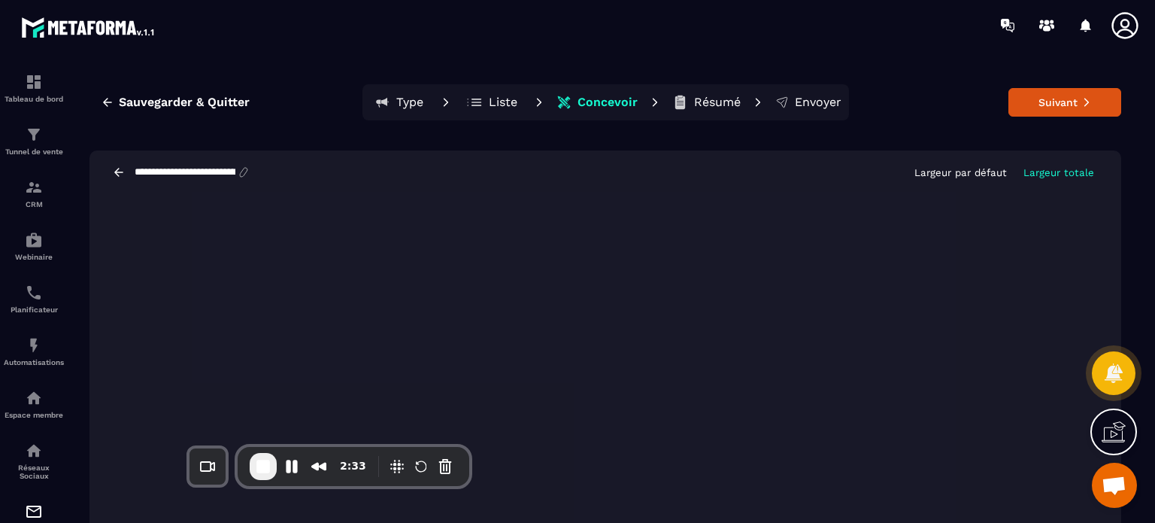
drag, startPoint x: 1476, startPoint y: 1, endPoint x: 742, endPoint y: 192, distance: 759.3
click at [742, 192] on div "**********" at bounding box center [606, 172] width 1032 height 44
click at [972, 174] on p "Largeur par défaut" at bounding box center [961, 172] width 93 height 11
click at [1066, 103] on button "Suivant" at bounding box center [1065, 102] width 113 height 29
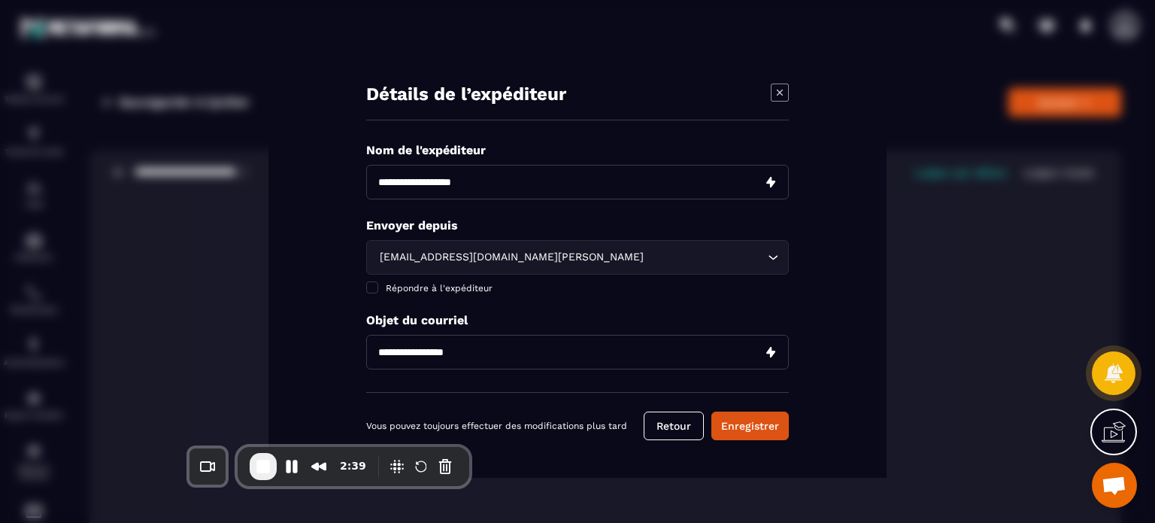
click at [442, 363] on input "Modal window" at bounding box center [577, 352] width 423 height 35
type input "**********"
click at [414, 192] on input "Modal window" at bounding box center [577, 182] width 423 height 35
type input "**********"
click at [712, 411] on button "Enregistrer" at bounding box center [750, 425] width 77 height 29
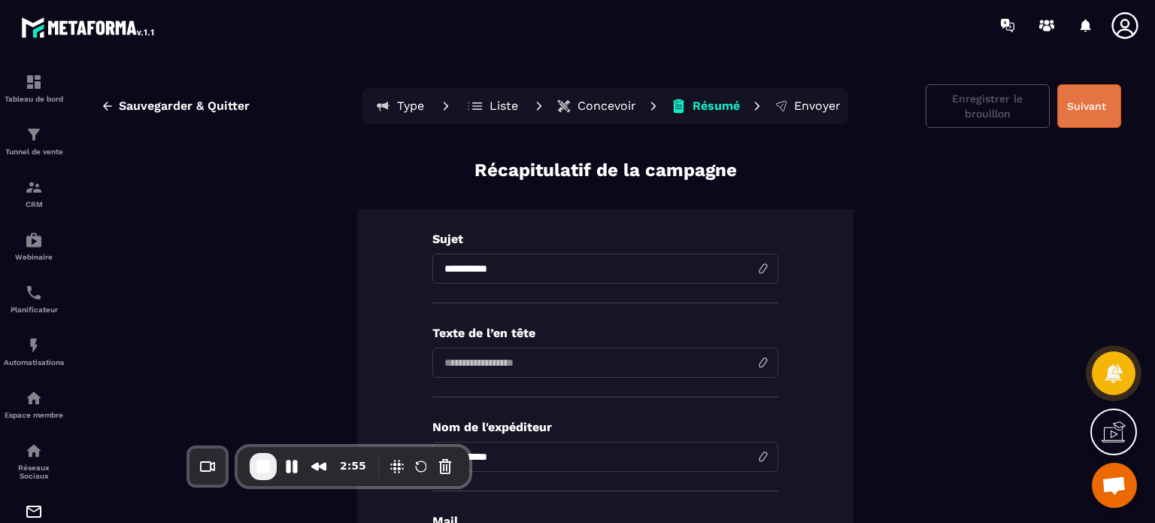
click at [1083, 103] on button "Suivant" at bounding box center [1090, 106] width 64 height 44
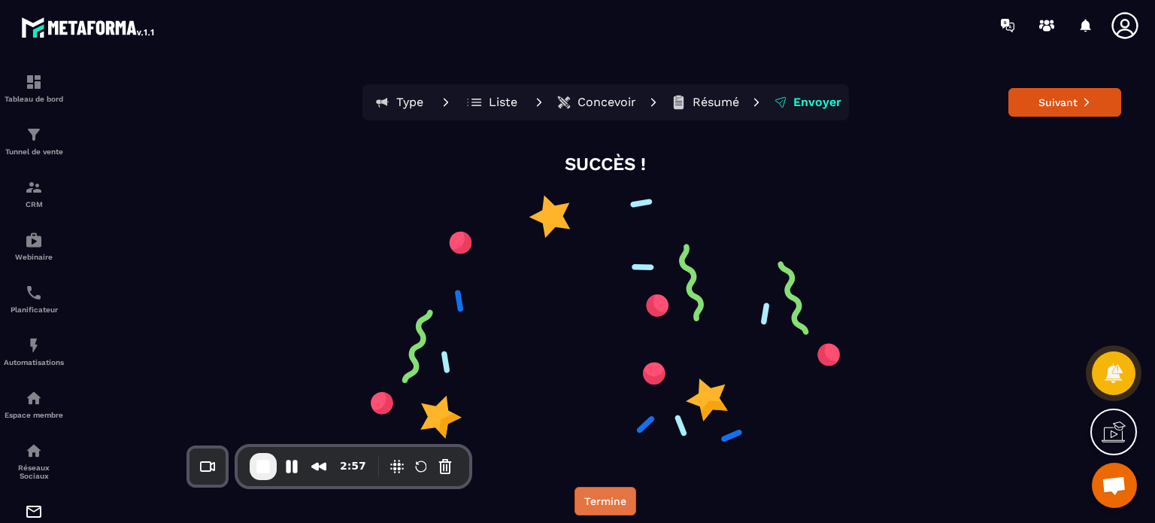
click at [600, 495] on button "Termine" at bounding box center [606, 501] width 62 height 29
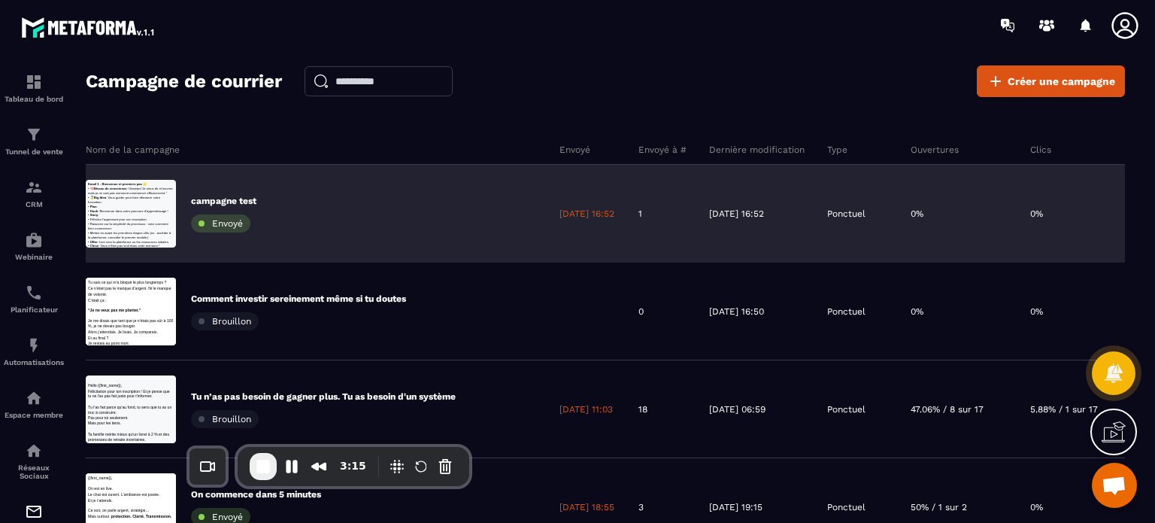
click at [244, 196] on p "campagne test" at bounding box center [223, 201] width 65 height 12
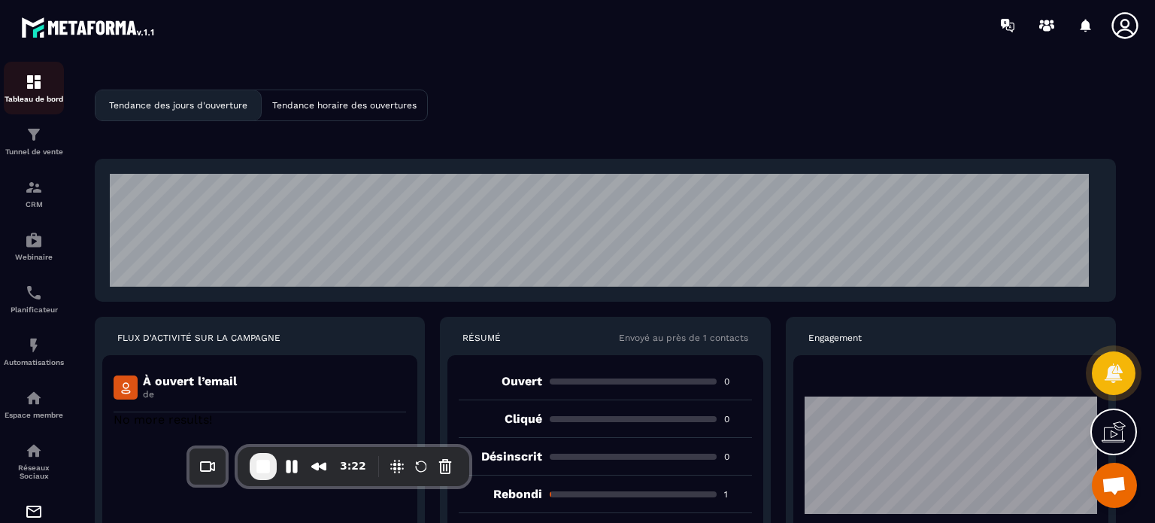
click at [23, 106] on link "Tableau de bord" at bounding box center [34, 88] width 60 height 53
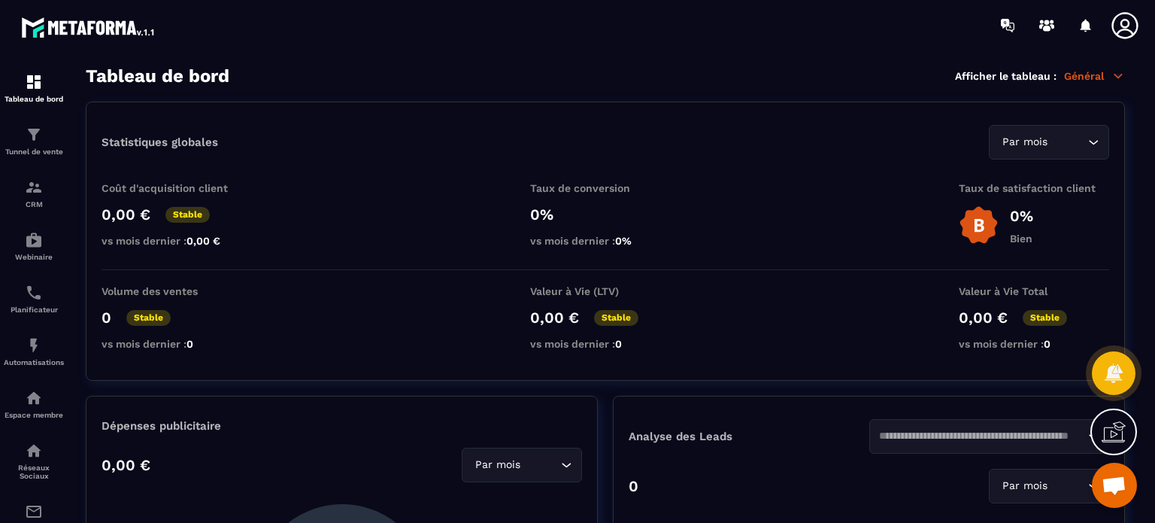
click at [1108, 29] on div at bounding box center [1070, 26] width 155 height 30
click at [1112, 29] on icon at bounding box center [1125, 26] width 30 height 30
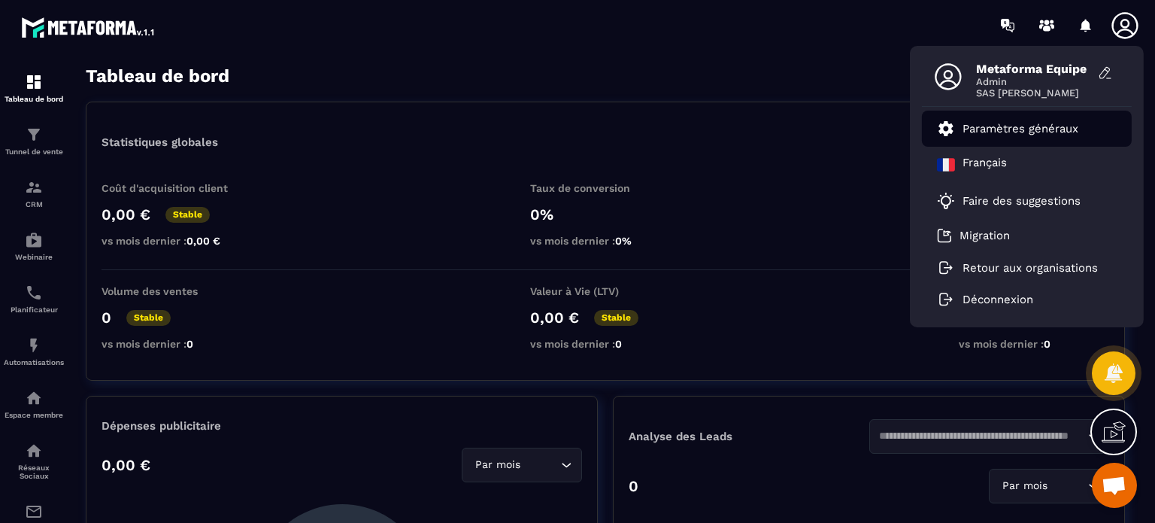
click at [1011, 135] on link "Paramètres généraux" at bounding box center [1007, 129] width 141 height 18
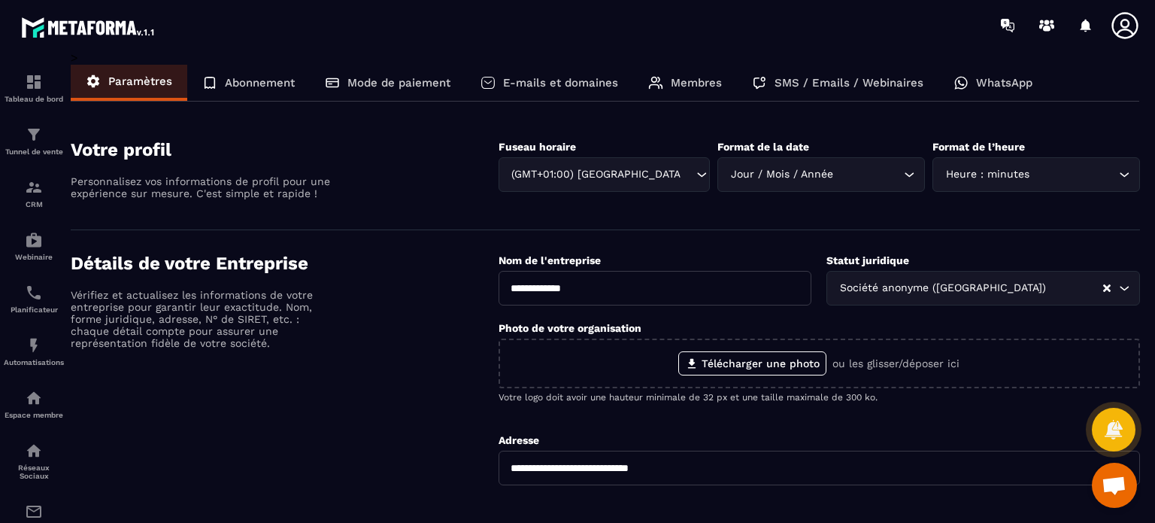
click at [843, 90] on div "SMS / Emails / Webinaires" at bounding box center [838, 83] width 202 height 36
